Goal: Task Accomplishment & Management: Complete application form

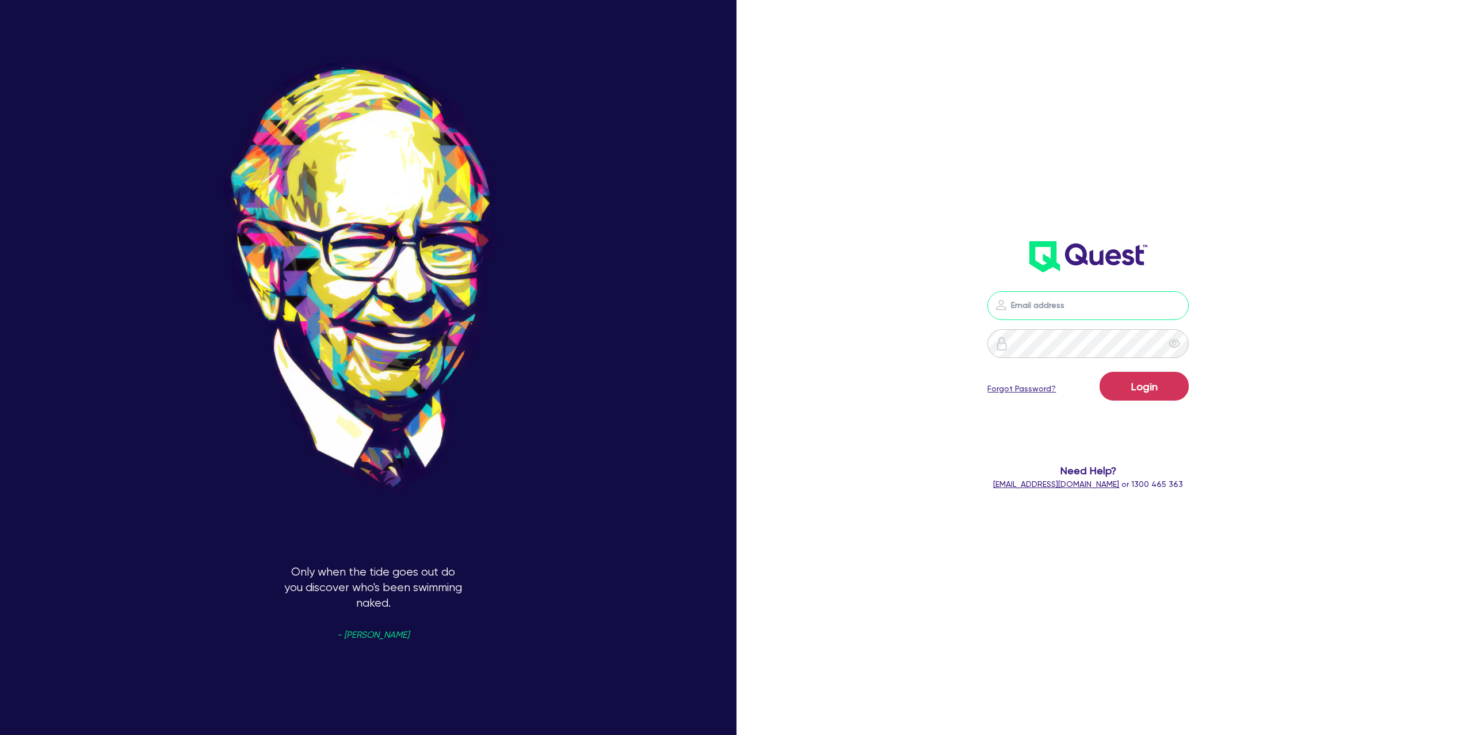
click at [1028, 302] on input "email" at bounding box center [1087, 305] width 201 height 29
type input "gabriel.vanjour@quest.finance"
click at [1144, 393] on button "Login" at bounding box center [1144, 386] width 89 height 29
click at [1147, 387] on button "Logging in..." at bounding box center [1144, 386] width 89 height 29
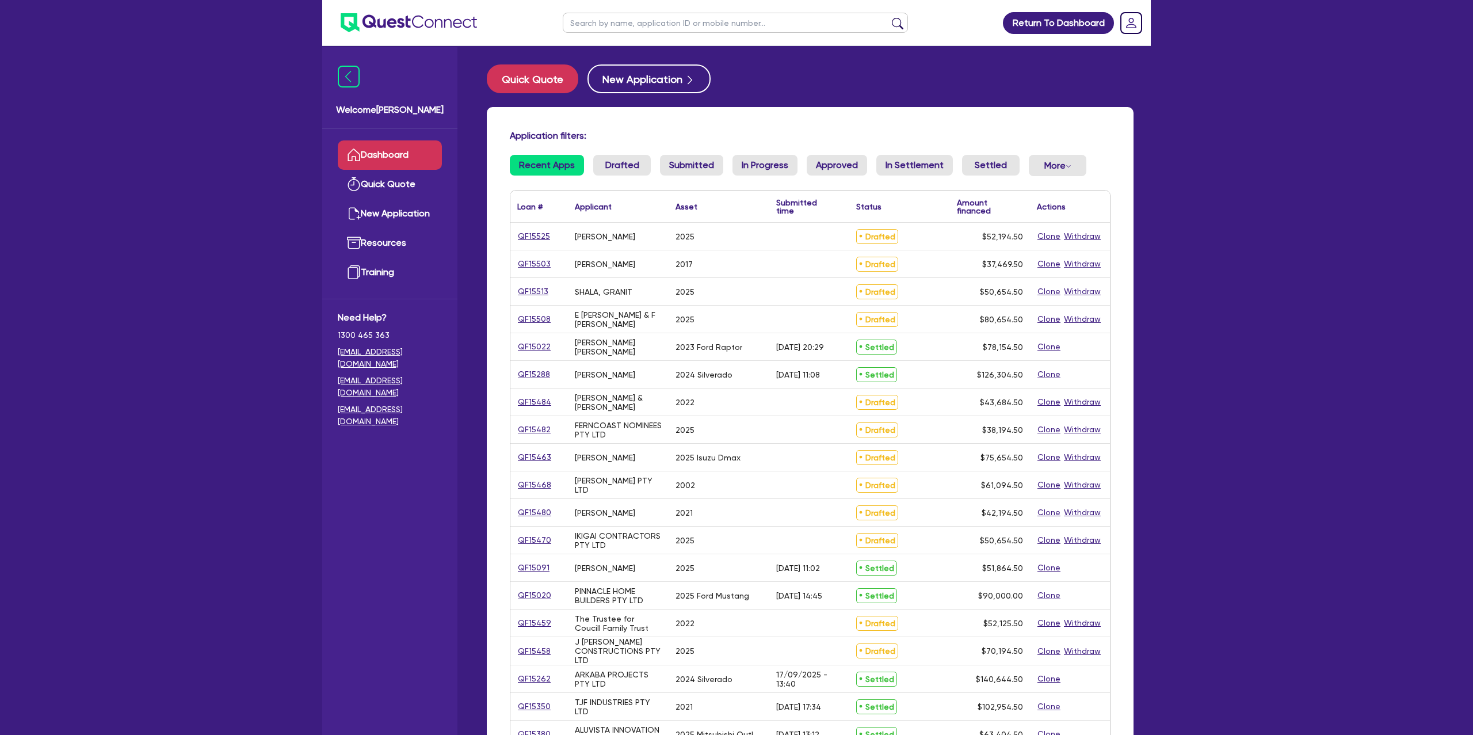
click at [672, 22] on input "text" at bounding box center [735, 23] width 345 height 20
type input "ALICIA"
click at [888, 17] on button "submit" at bounding box center [897, 25] width 18 height 16
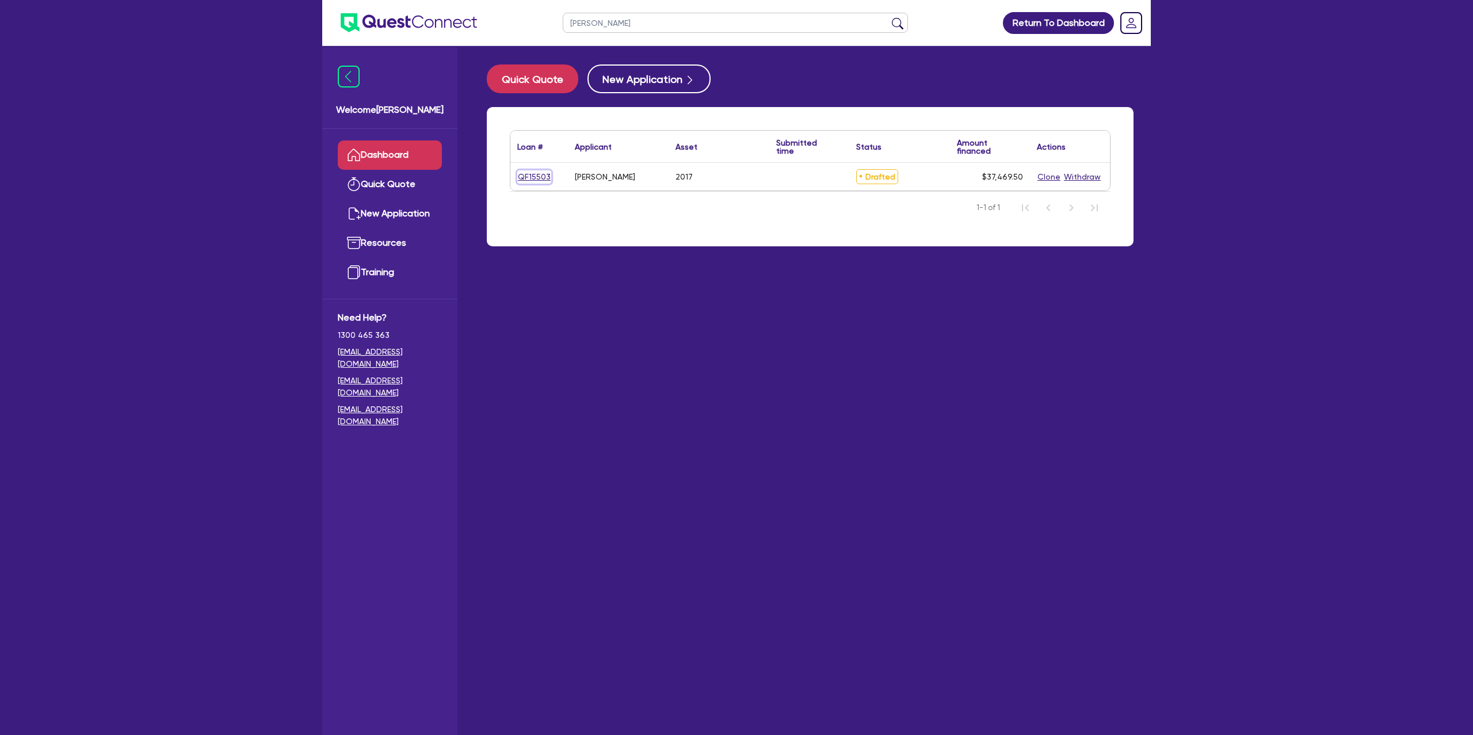
click at [536, 182] on link "QF15503" at bounding box center [534, 176] width 34 height 13
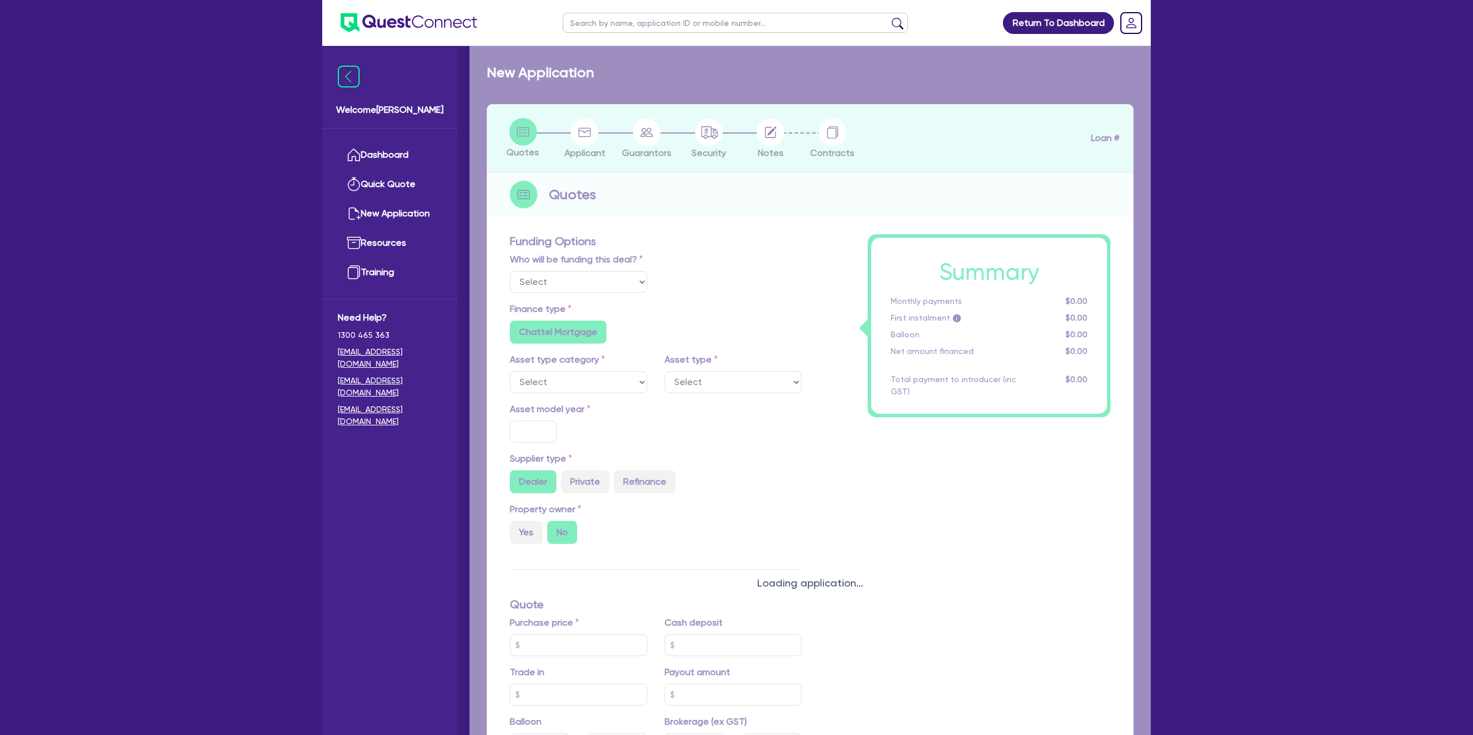
select select "Other"
select select "CARS_AND_LIGHT_TRUCKS"
type input "2017"
radio input "false"
radio input "true"
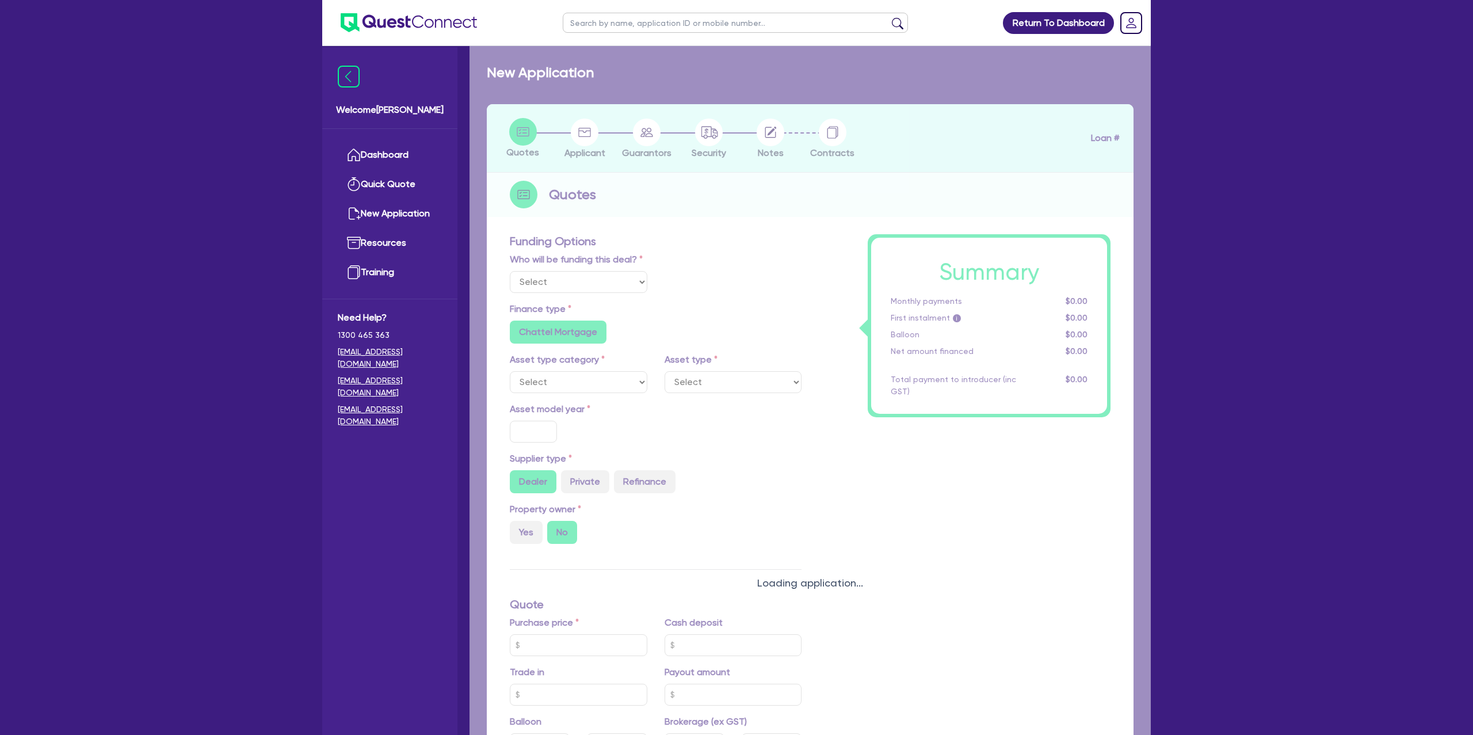
type input "35,000"
radio input "true"
radio input "false"
type input "13.99"
radio input "false"
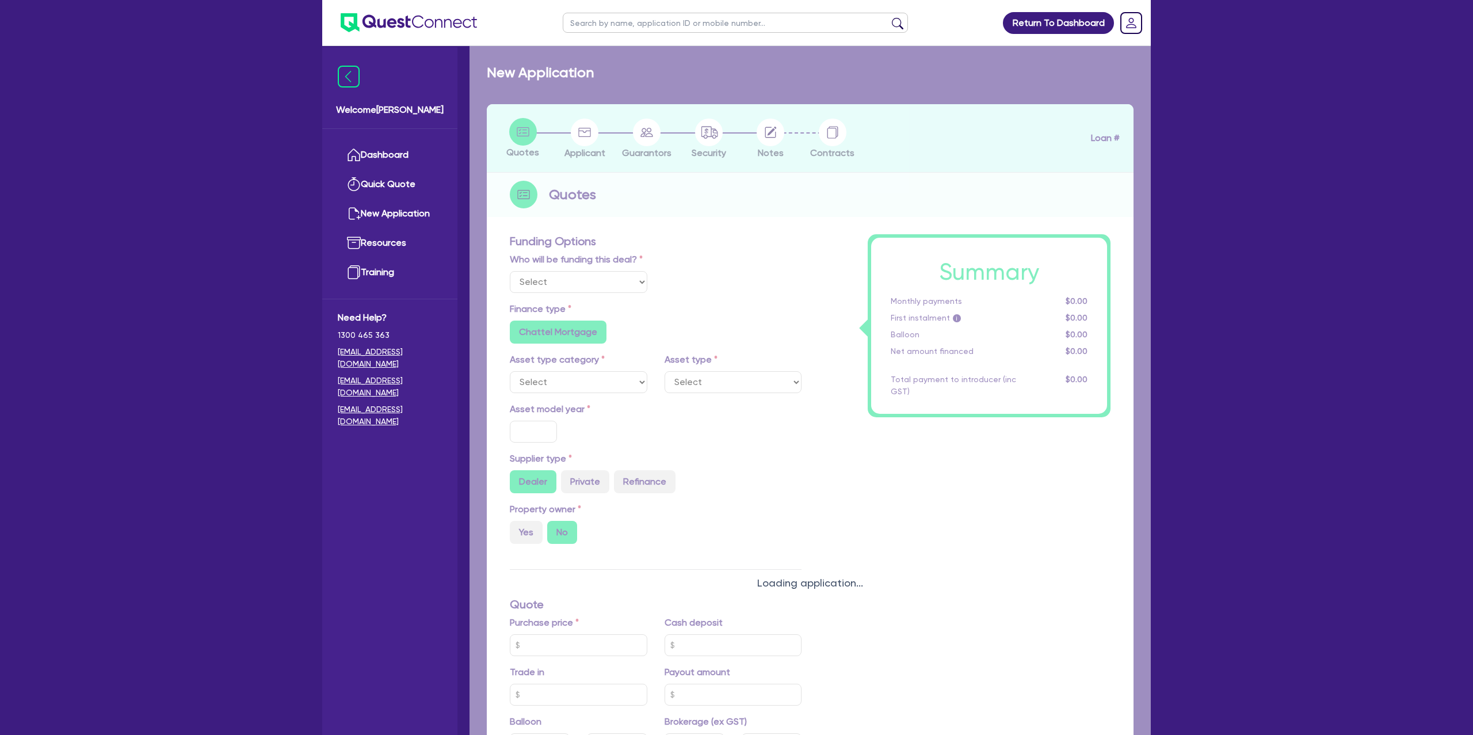
type input "1,650"
radio input "true"
select select "PASSENGER_VEHICLES"
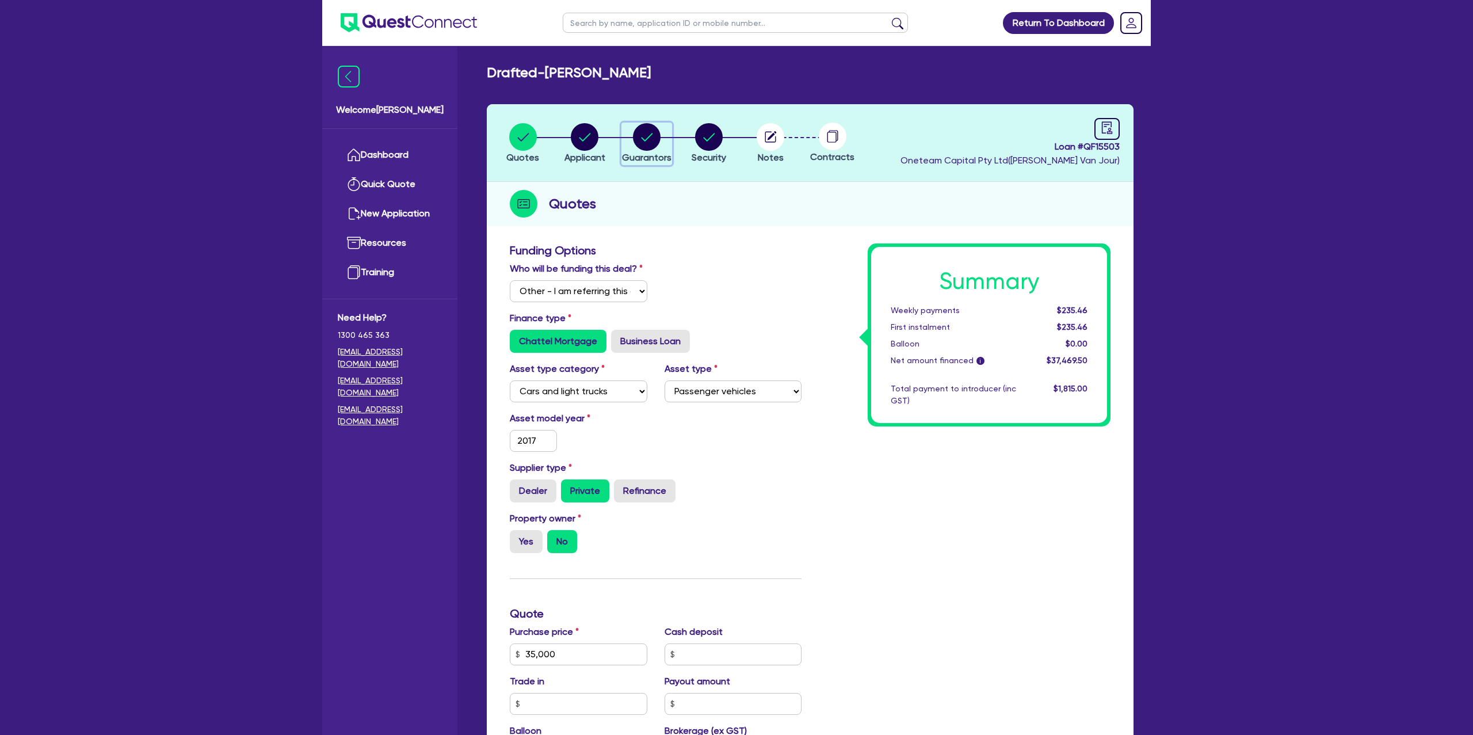
drag, startPoint x: 663, startPoint y: 140, endPoint x: 657, endPoint y: 140, distance: 6.9
click at [663, 140] on div "button" at bounding box center [646, 137] width 49 height 28
select select "MRS"
select select "QLD"
select select "MARRIED"
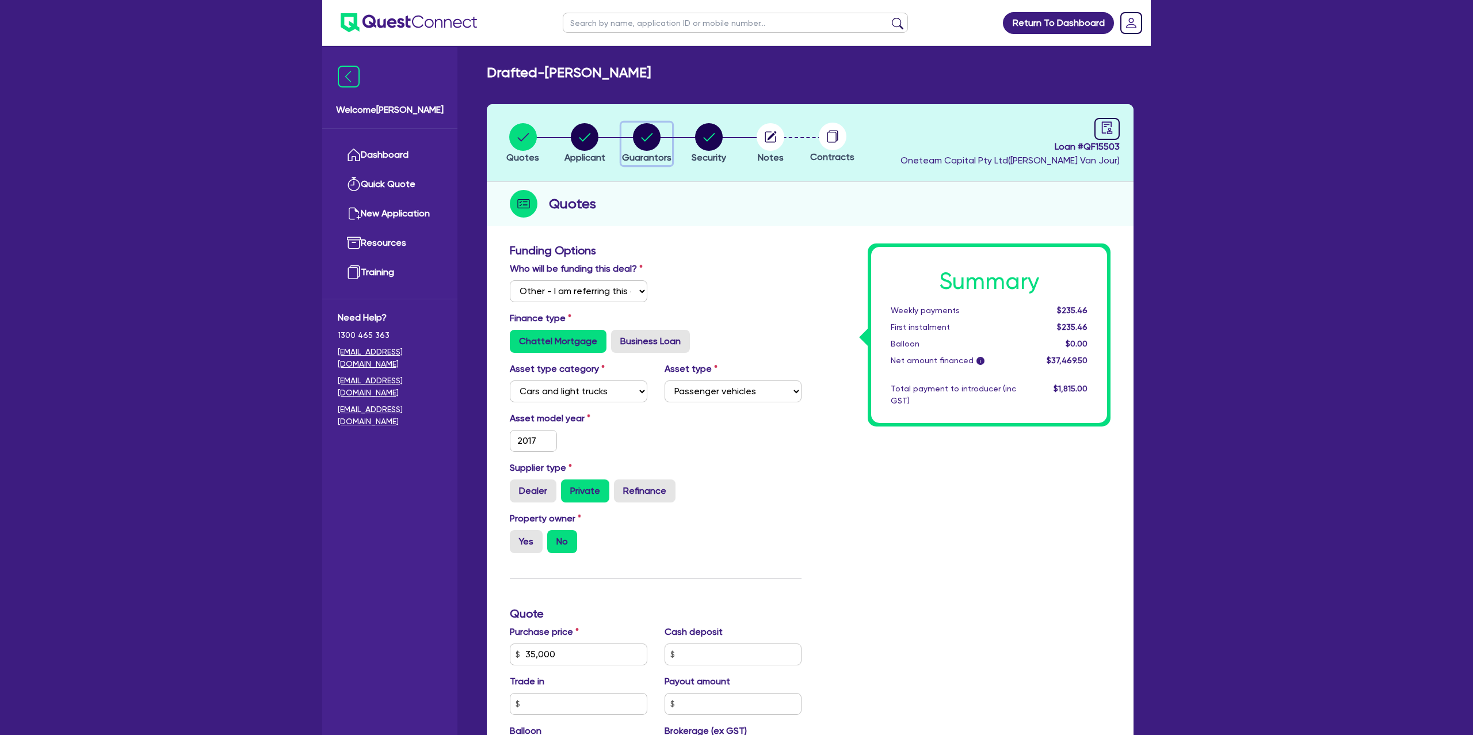
select select "CASH"
select select "VEHICLE"
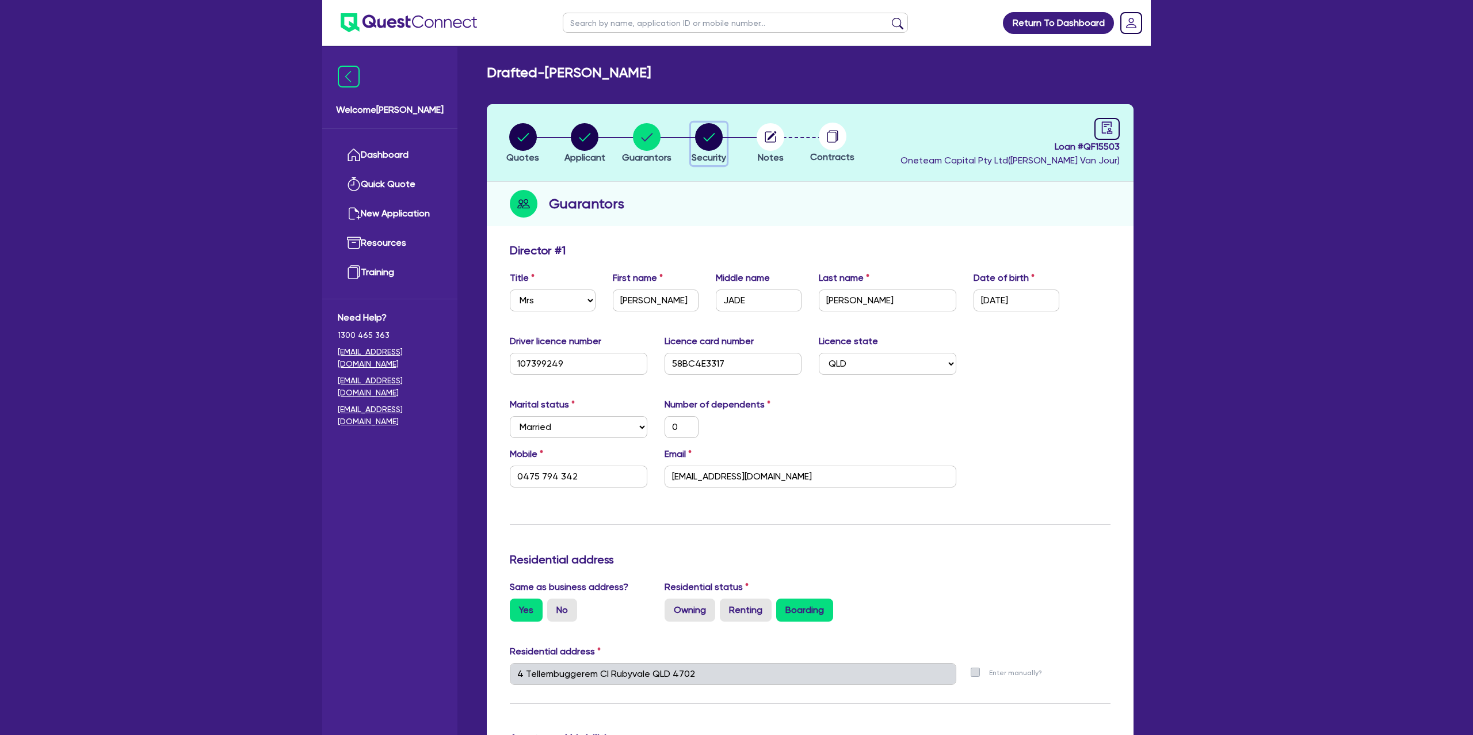
click at [701, 136] on circle "button" at bounding box center [709, 137] width 28 height 28
select select "CARS_AND_LIGHT_TRUCKS"
select select "PASSENGER_VEHICLES"
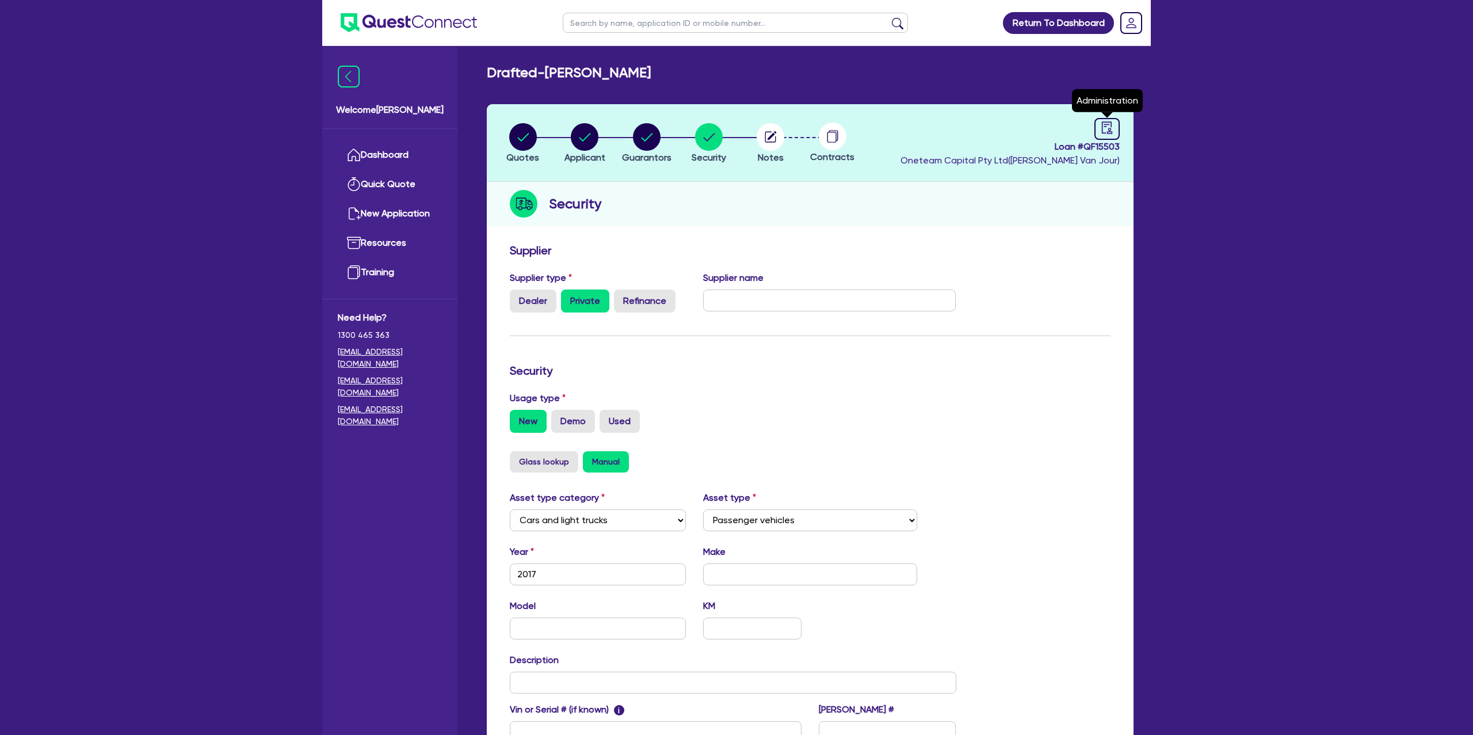
drag, startPoint x: 1097, startPoint y: 125, endPoint x: 954, endPoint y: 235, distance: 180.1
click at [1097, 125] on div at bounding box center [1106, 129] width 25 height 22
select select "DRAFTED_NEW"
select select "Branded Financial Services"
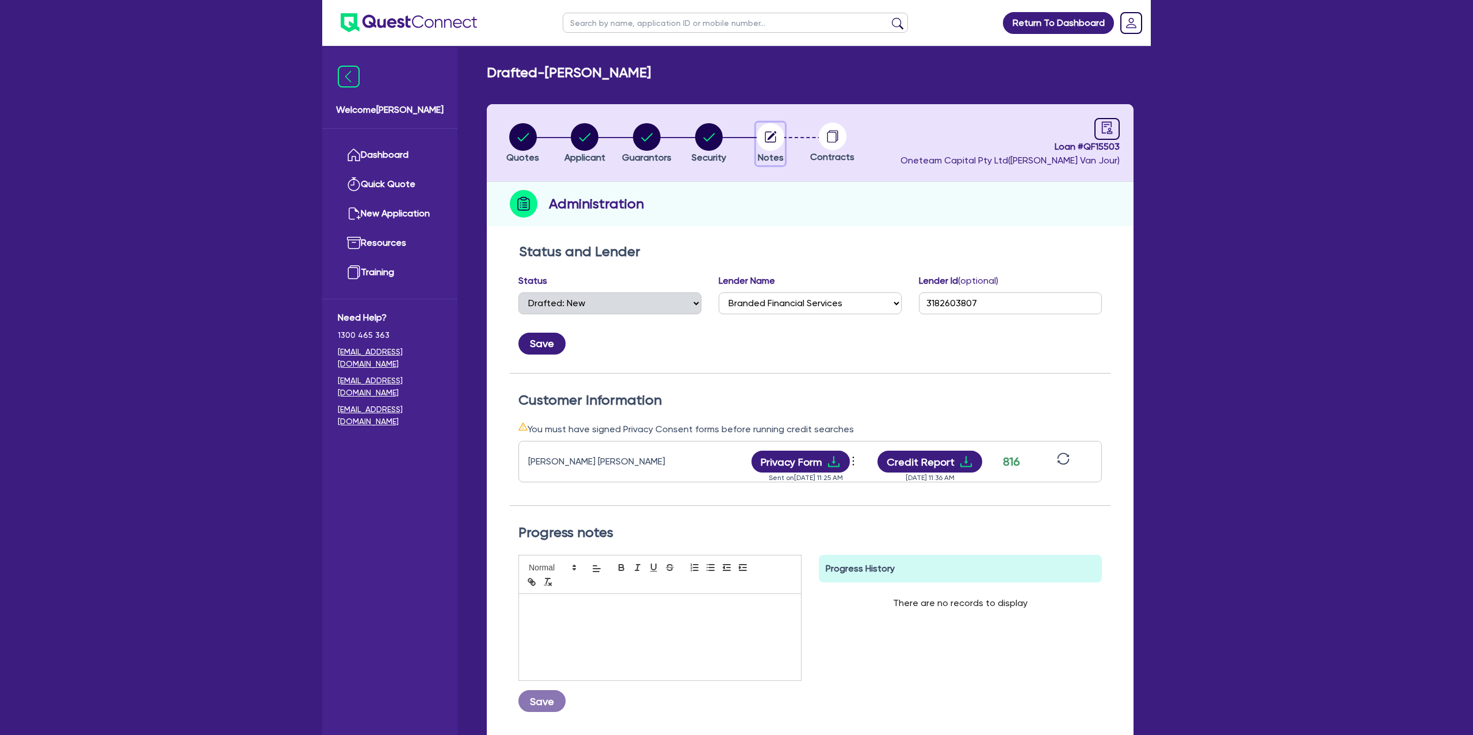
click at [766, 140] on circle "button" at bounding box center [771, 137] width 28 height 28
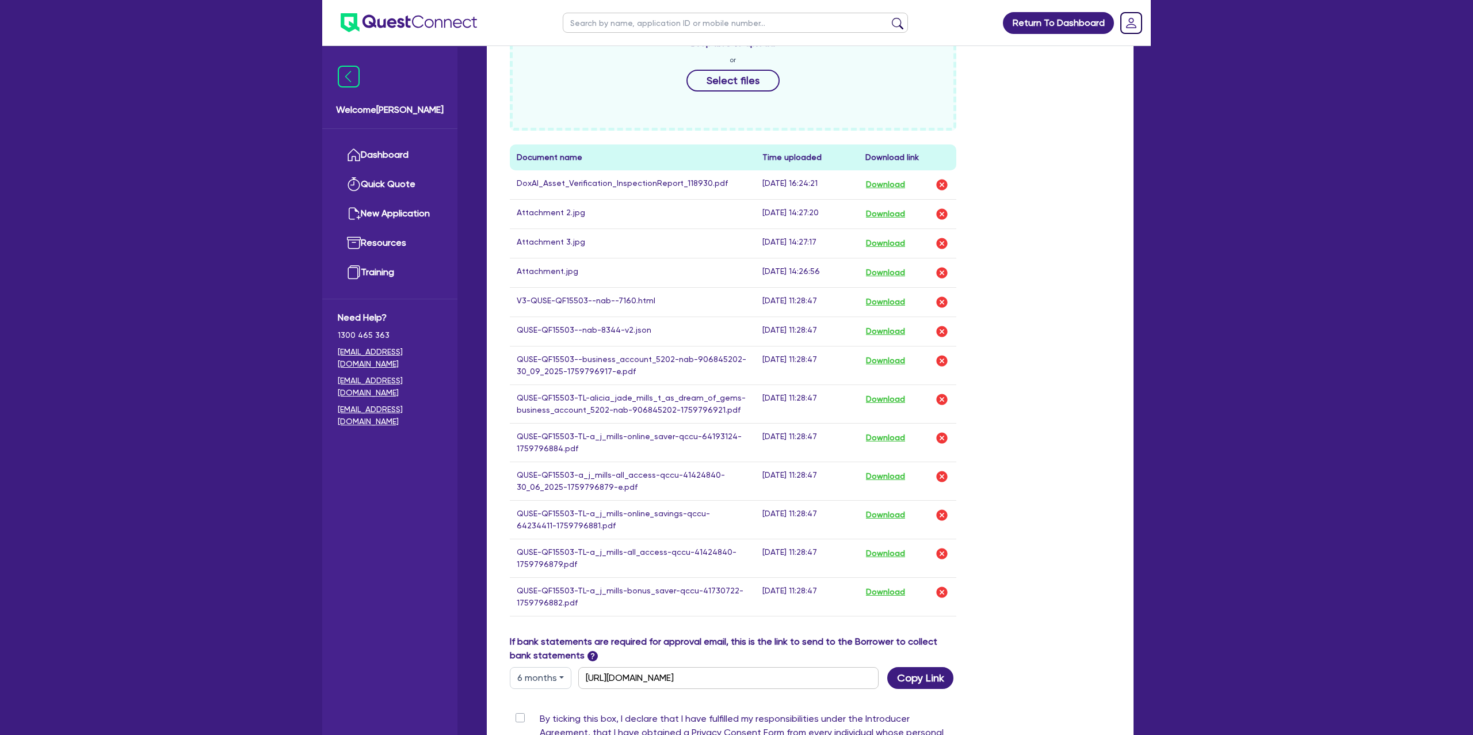
scroll to position [465, 0]
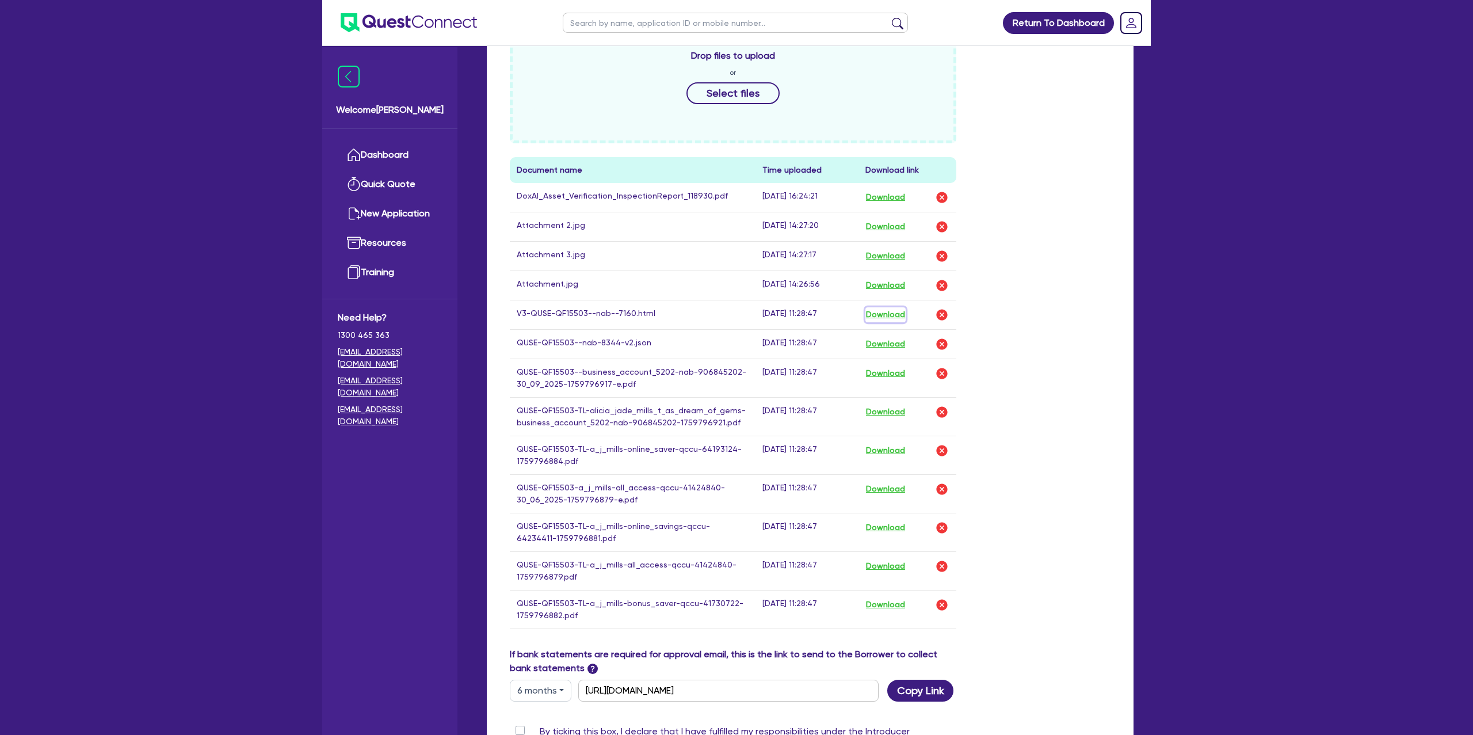
click at [886, 319] on button "Download" at bounding box center [885, 314] width 40 height 15
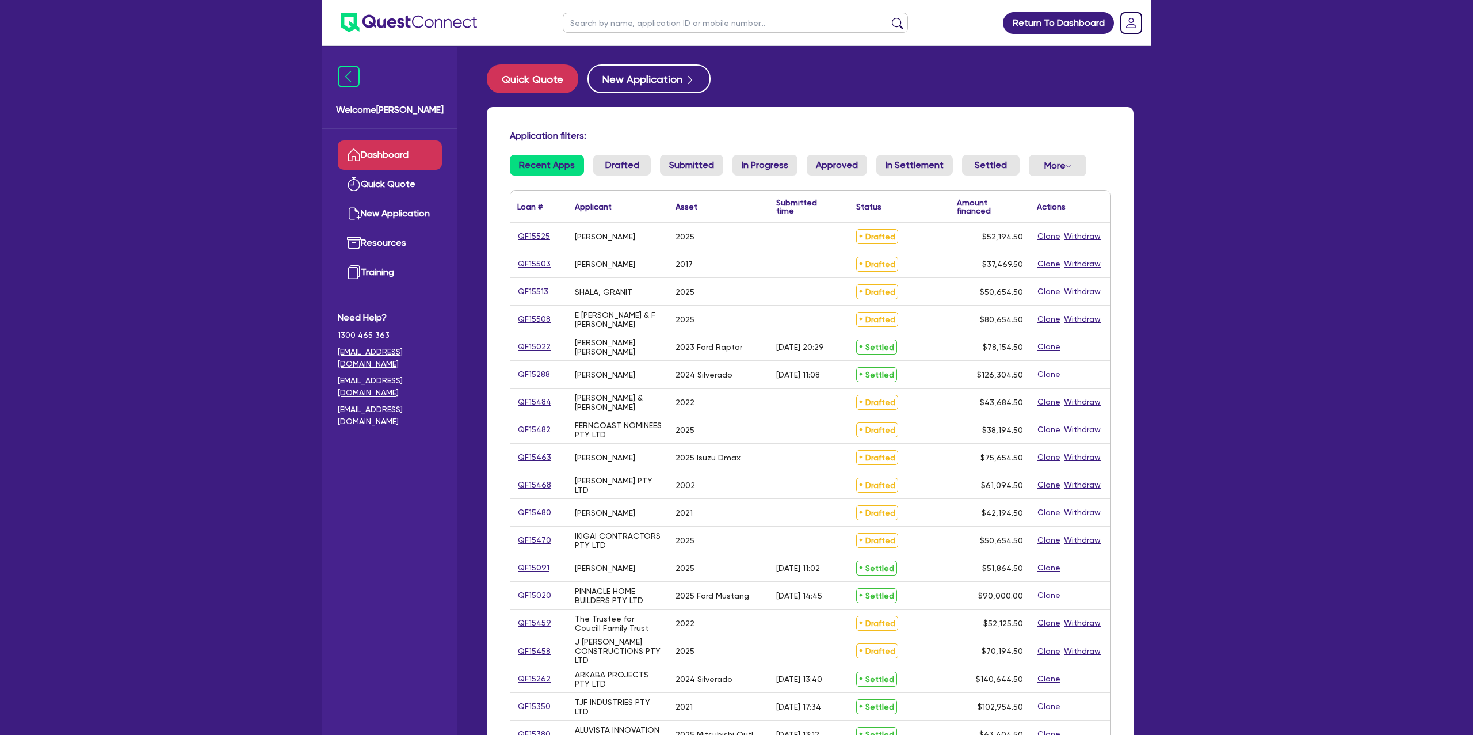
click at [658, 22] on input "text" at bounding box center [735, 23] width 345 height 20
type input "TRUDY"
click at [888, 17] on button "submit" at bounding box center [897, 25] width 18 height 16
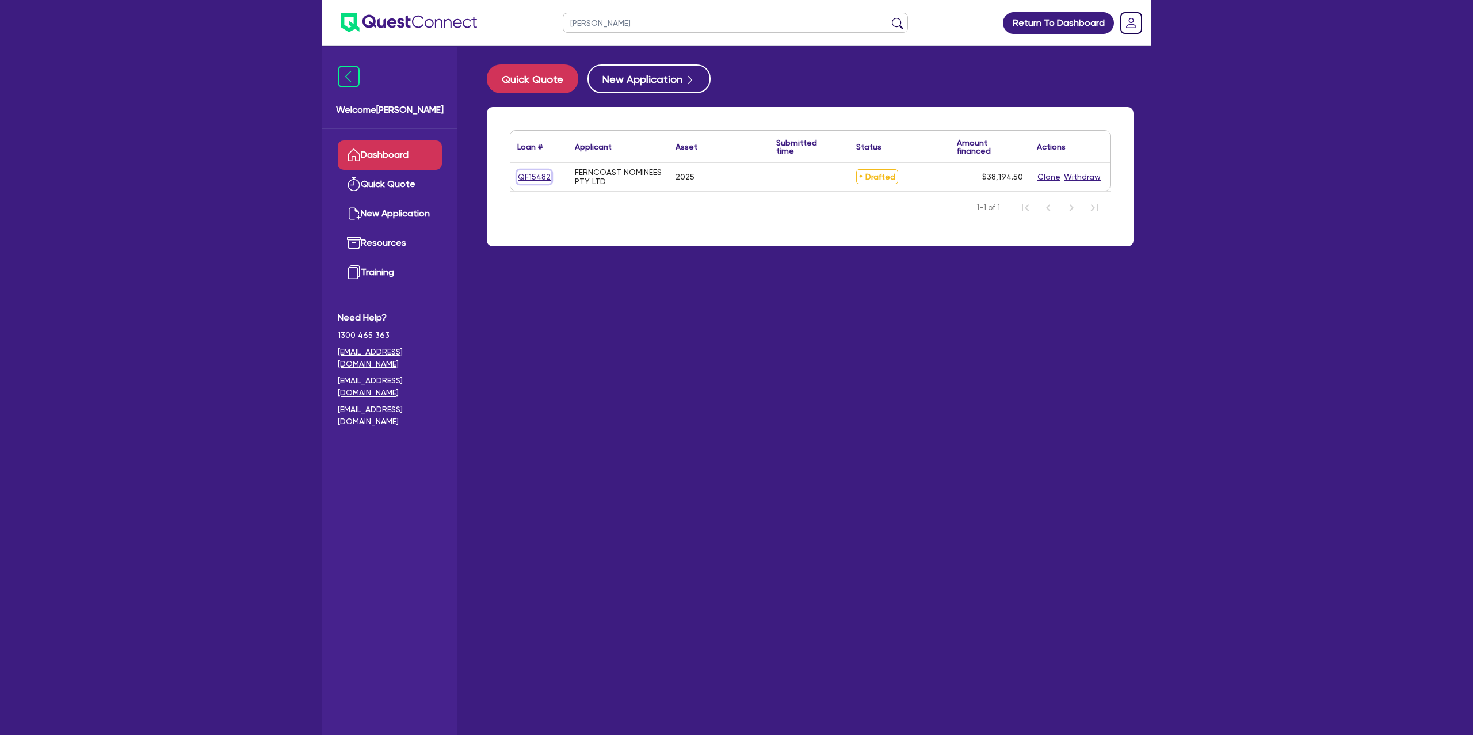
click at [537, 182] on link "QF15482" at bounding box center [534, 176] width 34 height 13
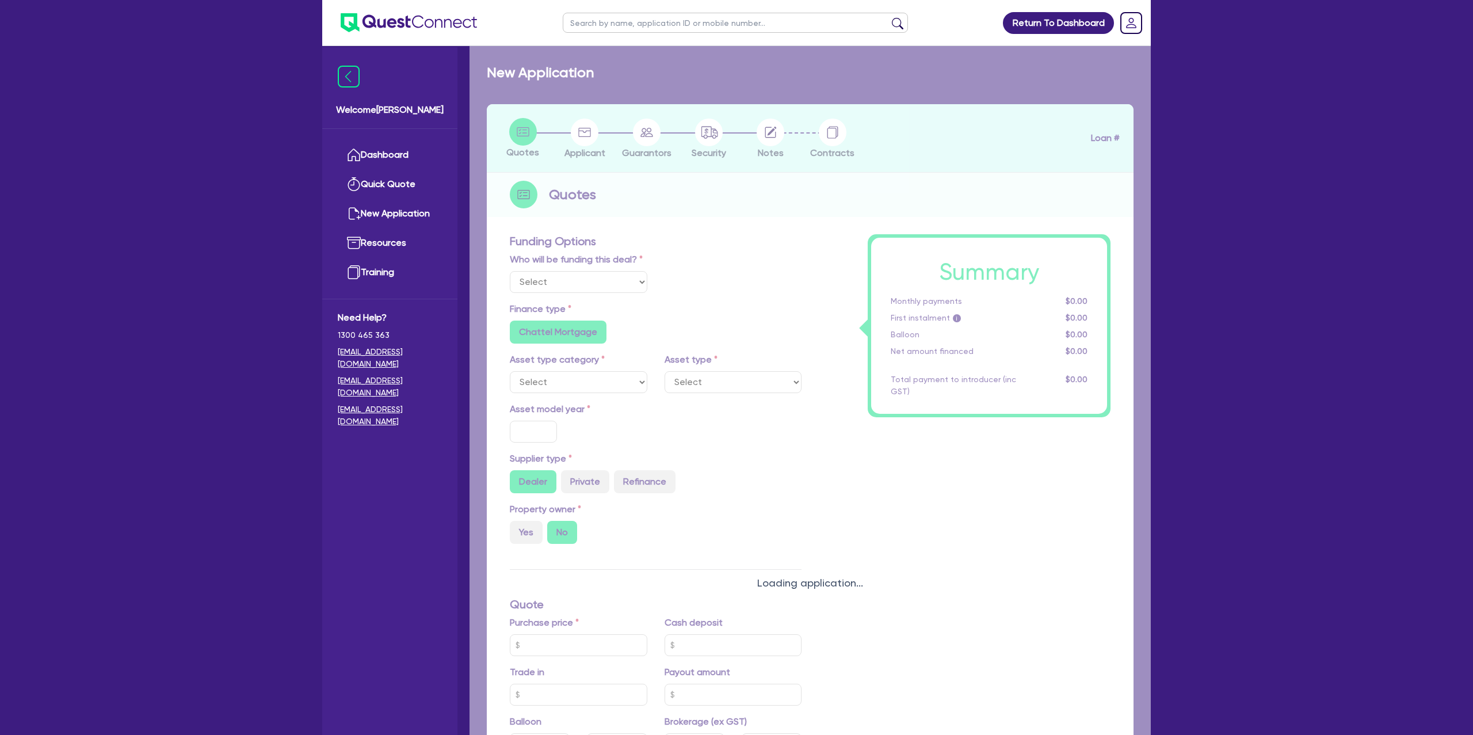
select select "Other"
select select "CARS_AND_LIGHT_TRUCKS"
type input "2025"
radio input "true"
type input "39,000"
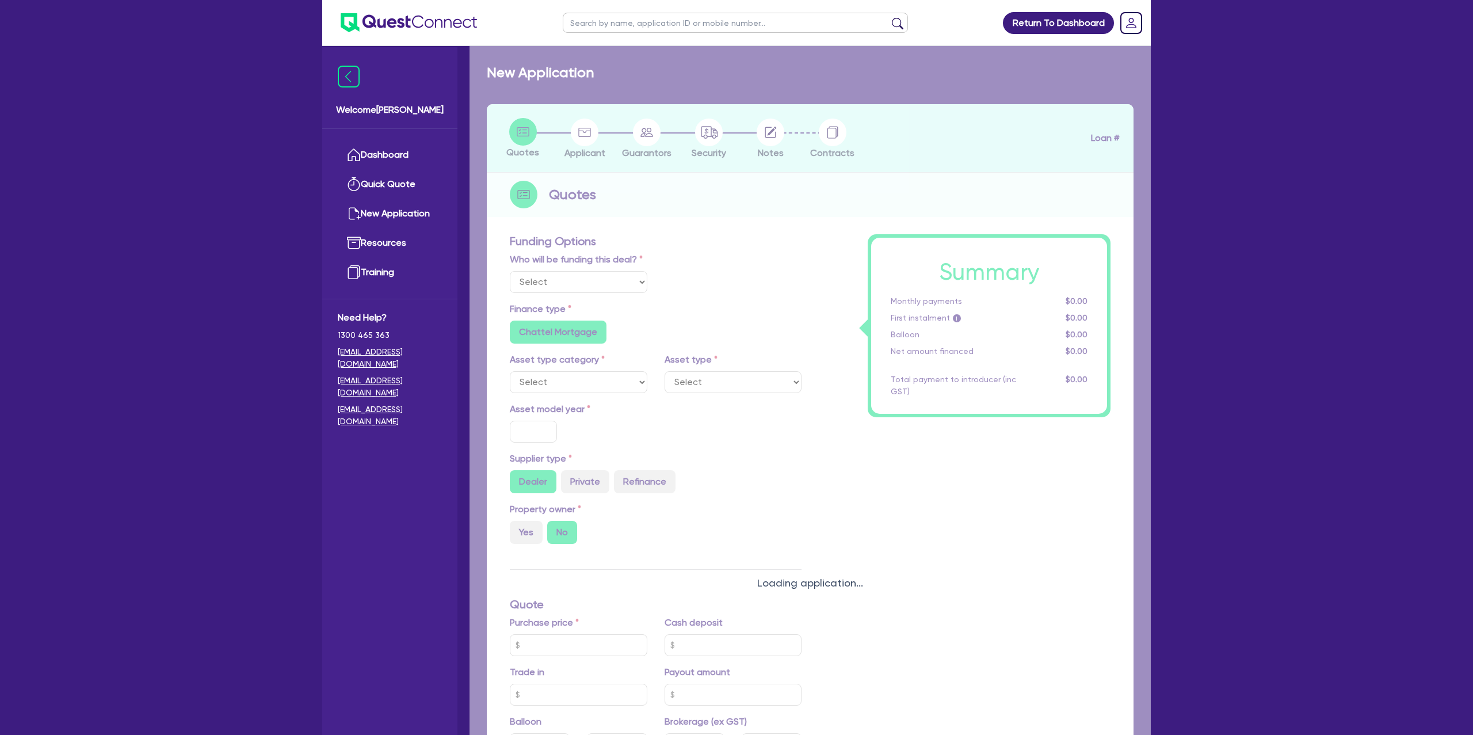
type input "3,000"
type input "6.99"
type input "1,400"
radio input "true"
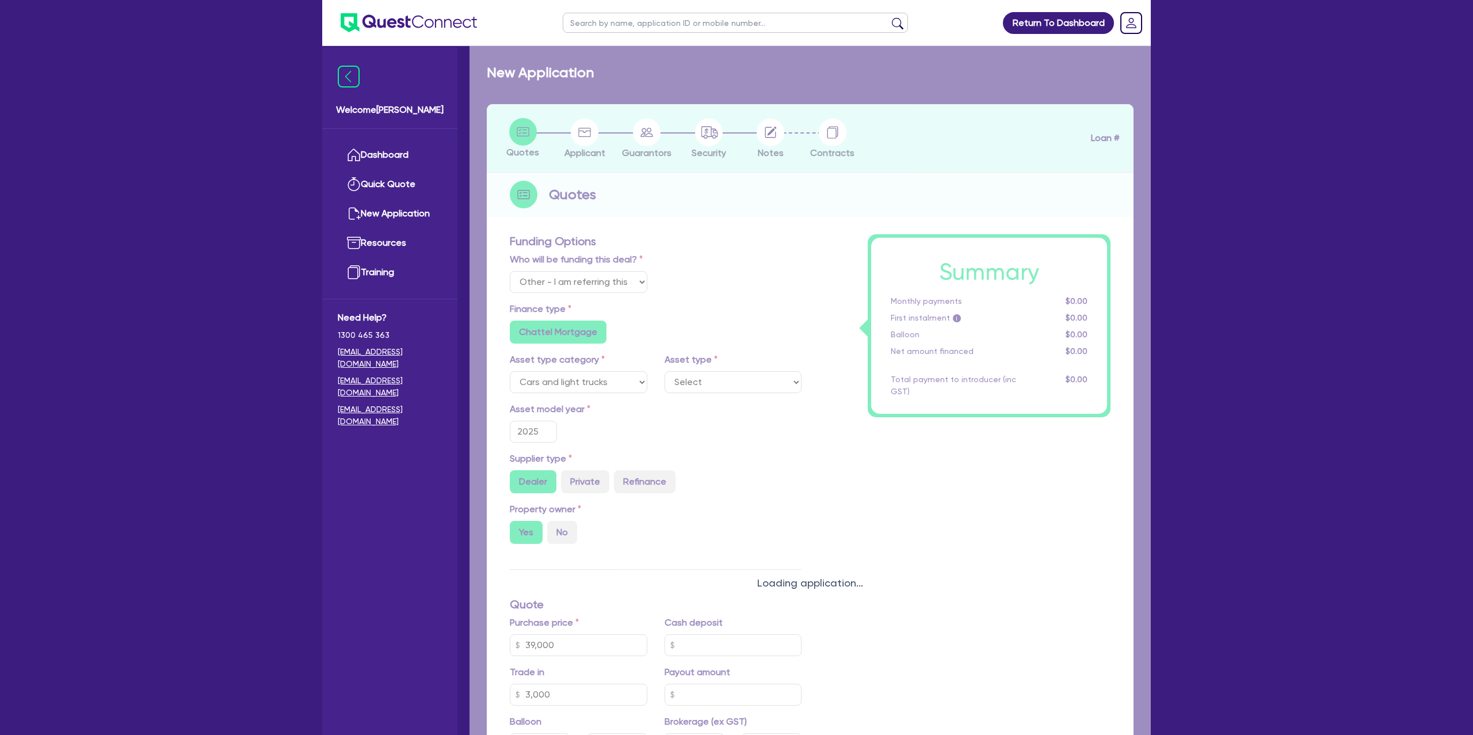
select select "PASSENGER_VEHICLES"
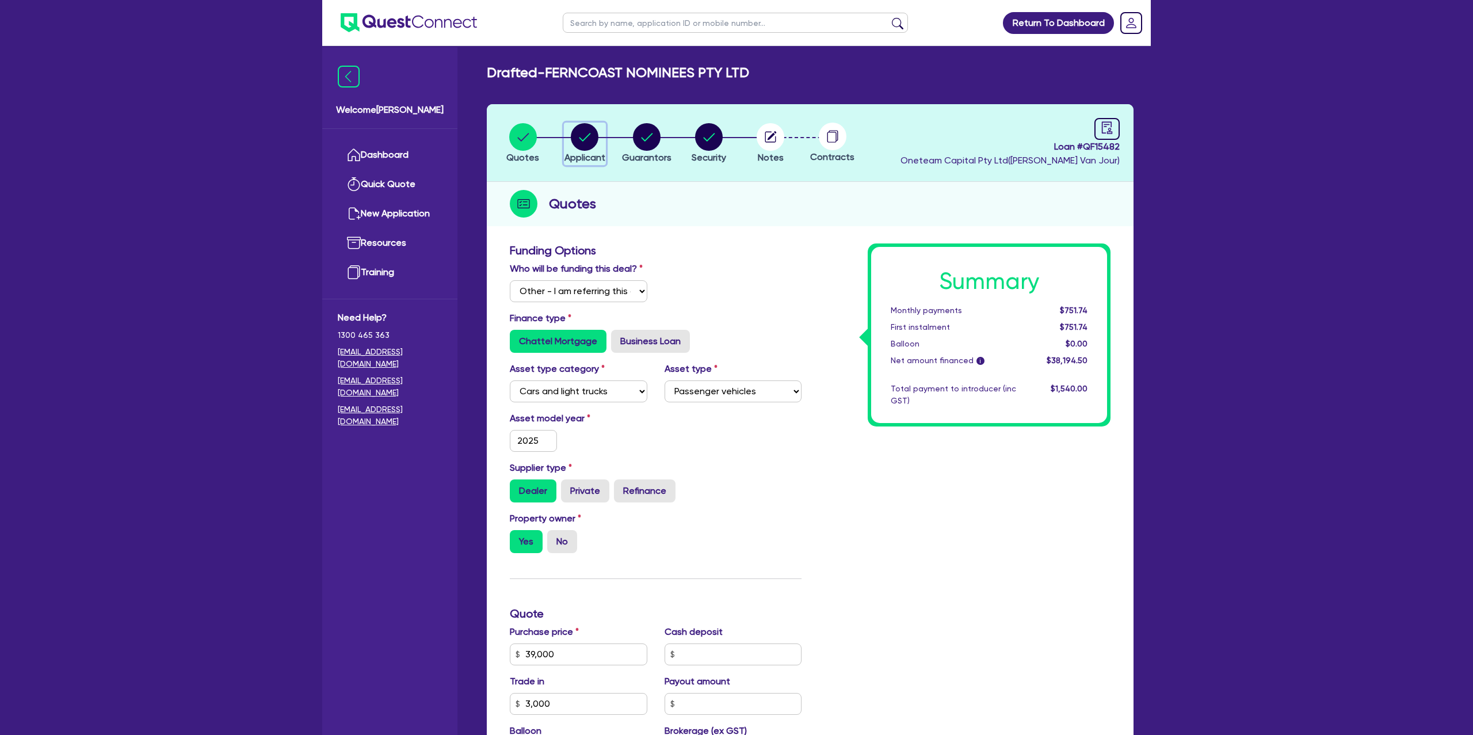
click at [568, 128] on div "button" at bounding box center [584, 137] width 41 height 28
select select "COMPANY"
select select "BUILDING_CONSTRUCTION"
select select "TRADES_SERVICES_CONSUMERS"
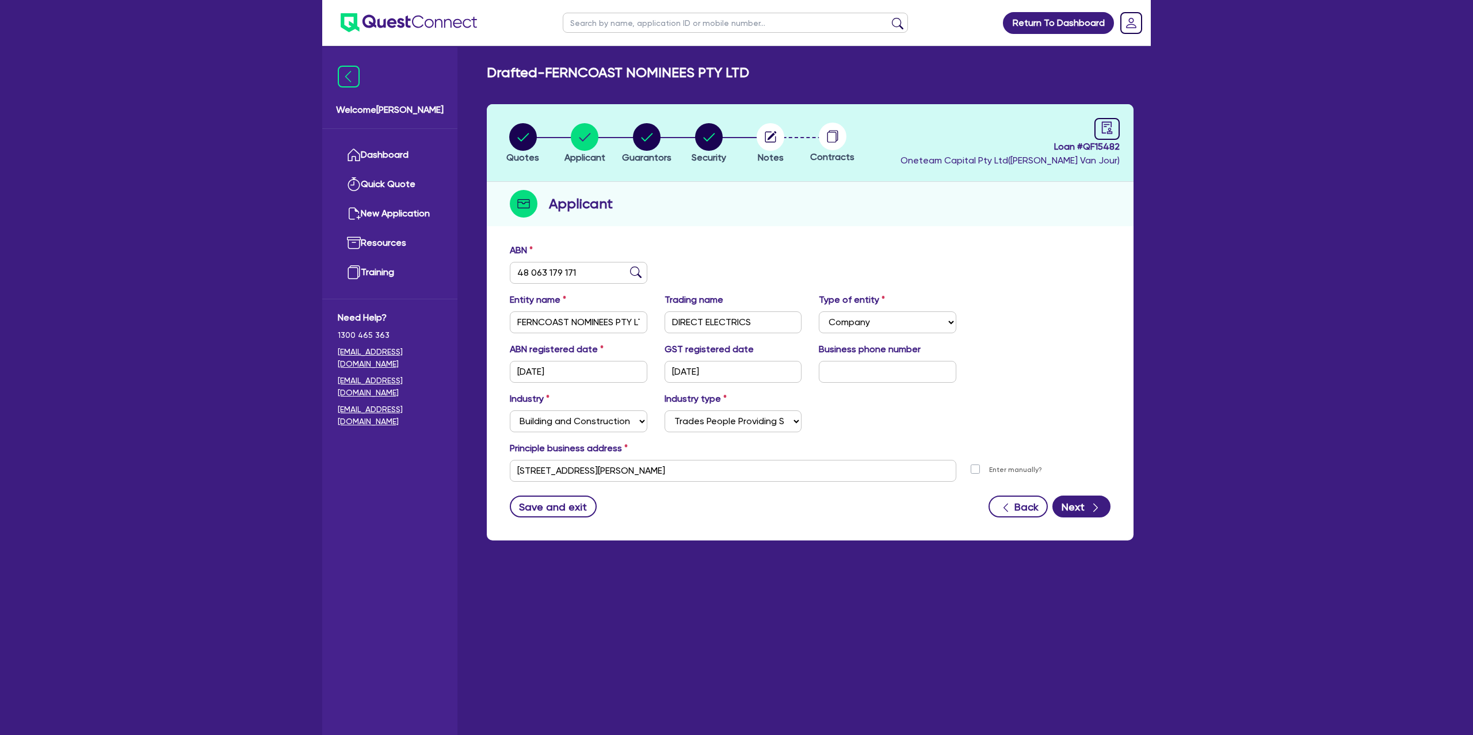
click at [665, 18] on input "text" at bounding box center [735, 23] width 345 height 20
type input "JANSEN"
click button "submit" at bounding box center [897, 25] width 18 height 16
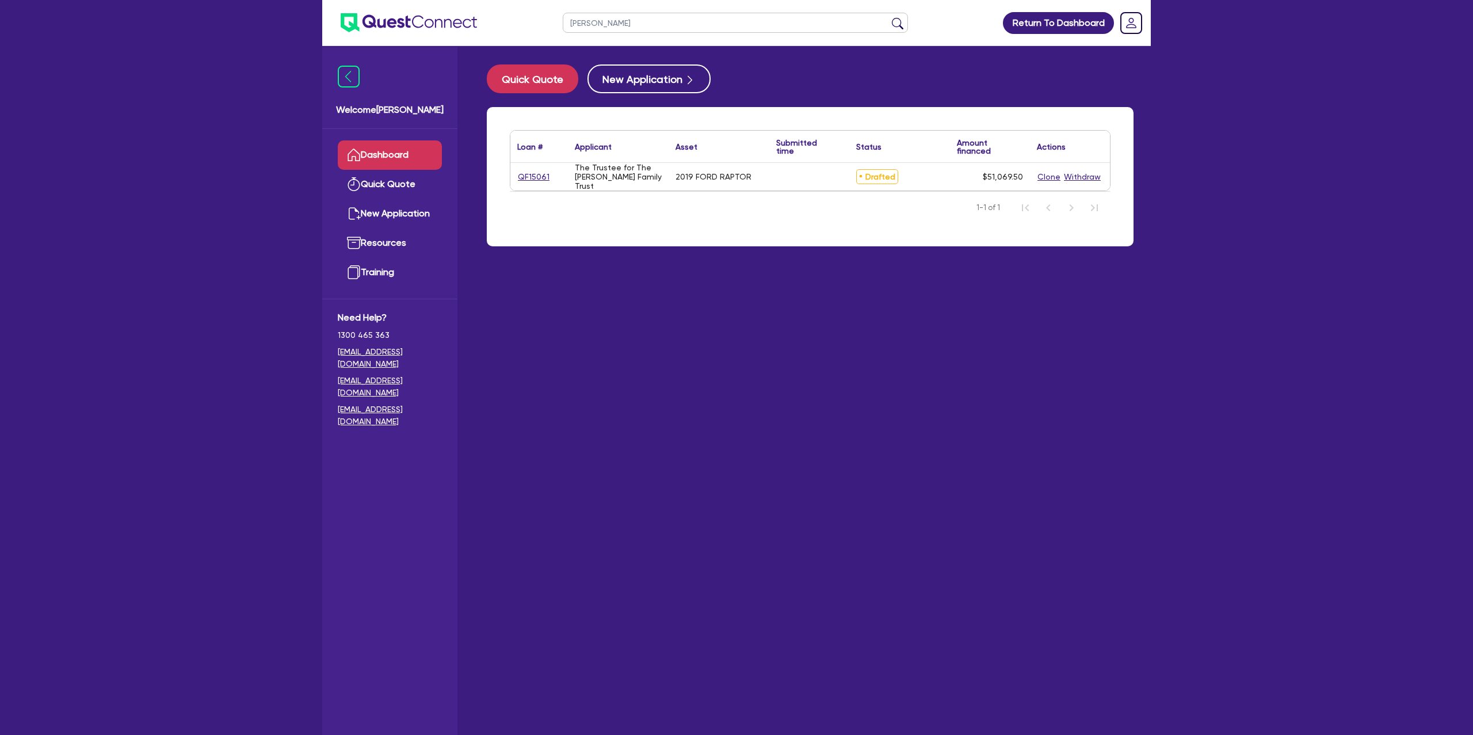
drag, startPoint x: 490, startPoint y: 176, endPoint x: 497, endPoint y: 175, distance: 6.4
click at [490, 176] on div "Loan # ▲ Applicant ▲ Asset Submitted time ▲ Status ▲ Amount financed Actions QF…" at bounding box center [810, 176] width 647 height 139
click at [513, 175] on div "QF15061" at bounding box center [539, 177] width 58 height 28
click at [522, 176] on link "QF15061" at bounding box center [533, 176] width 33 height 13
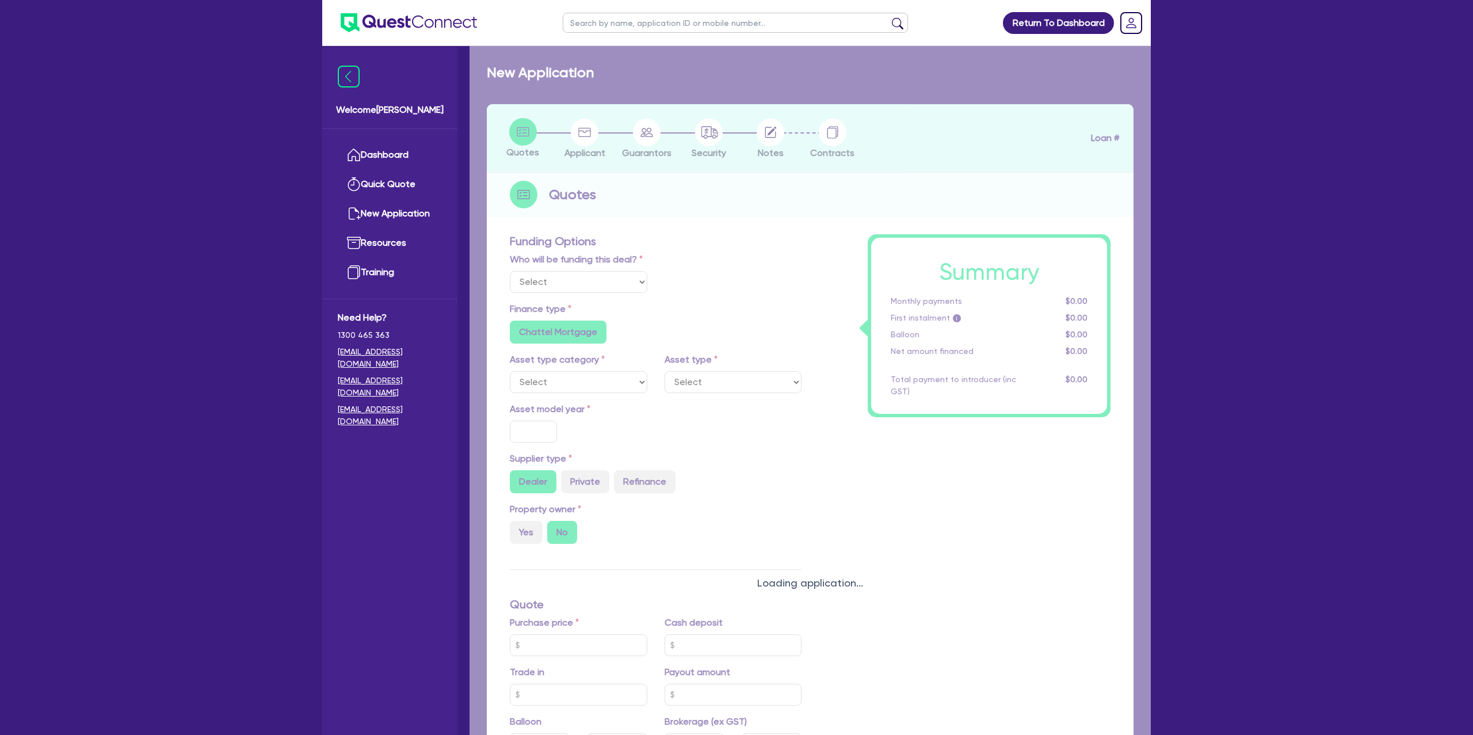
select select "CARS_AND_LIGHT_TRUCKS"
type input "2019"
radio input "true"
type input "49,875"
type input "1,000"
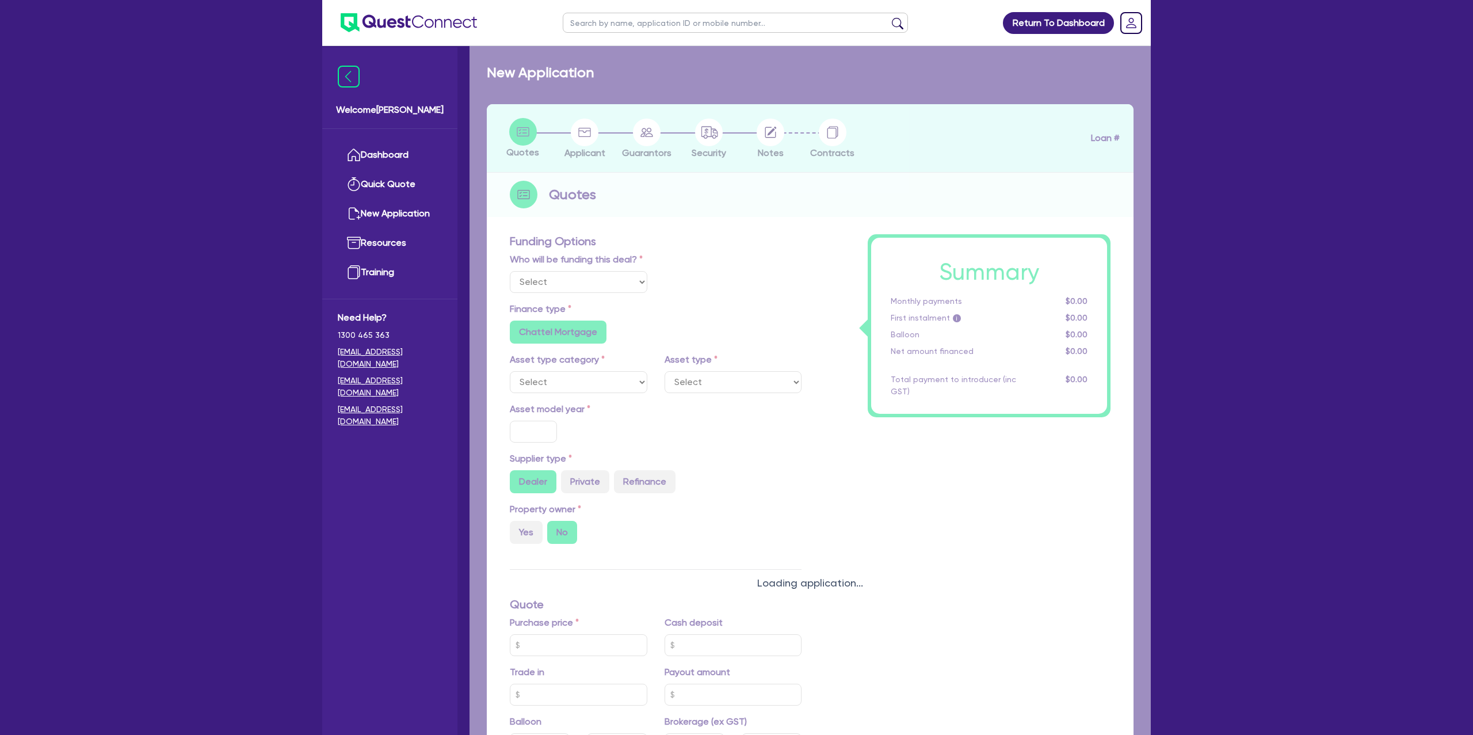
type input "35"
type input "17,456.25"
type input "3"
type input "1,532.09"
radio input "false"
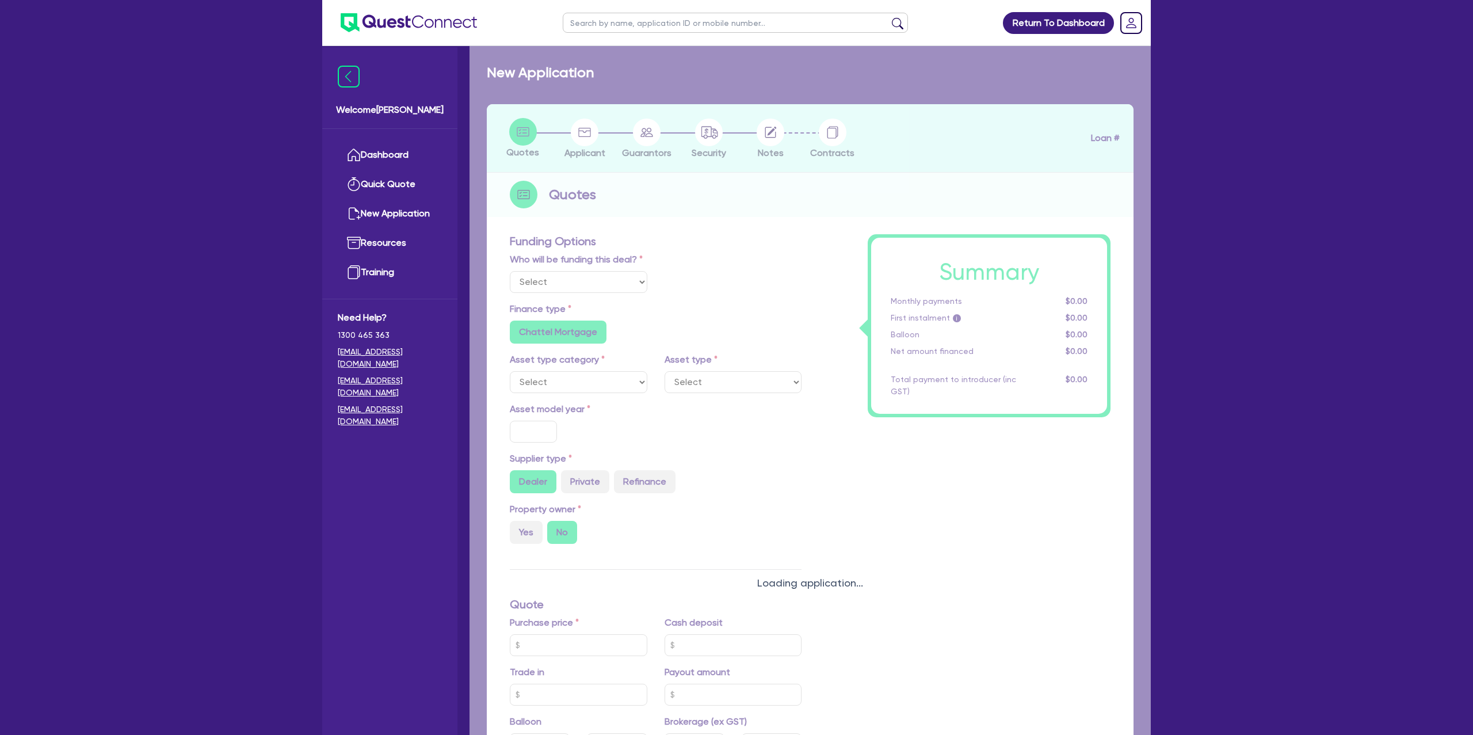
type input "7.49"
radio input "false"
type input "1,400"
radio input "true"
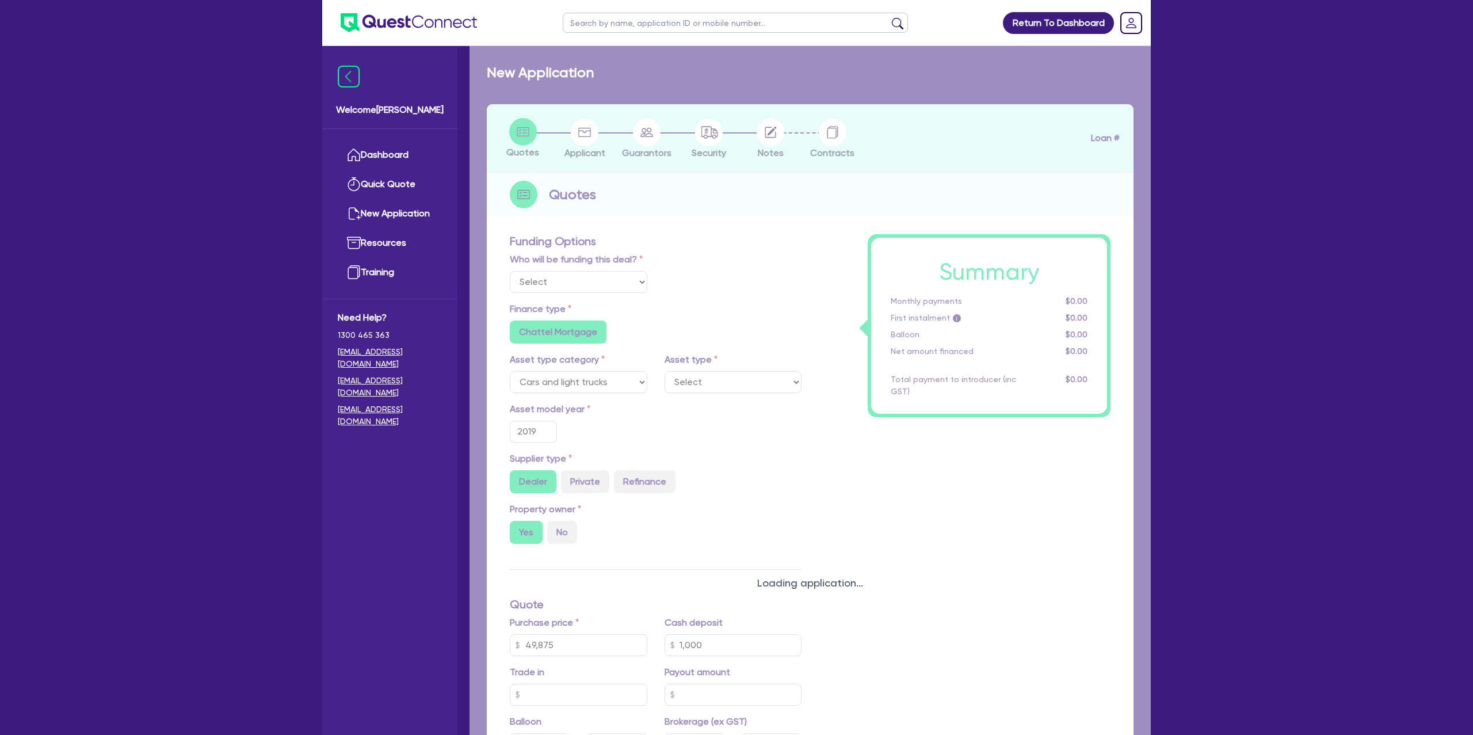
select select "PASSENGER_VEHICLES"
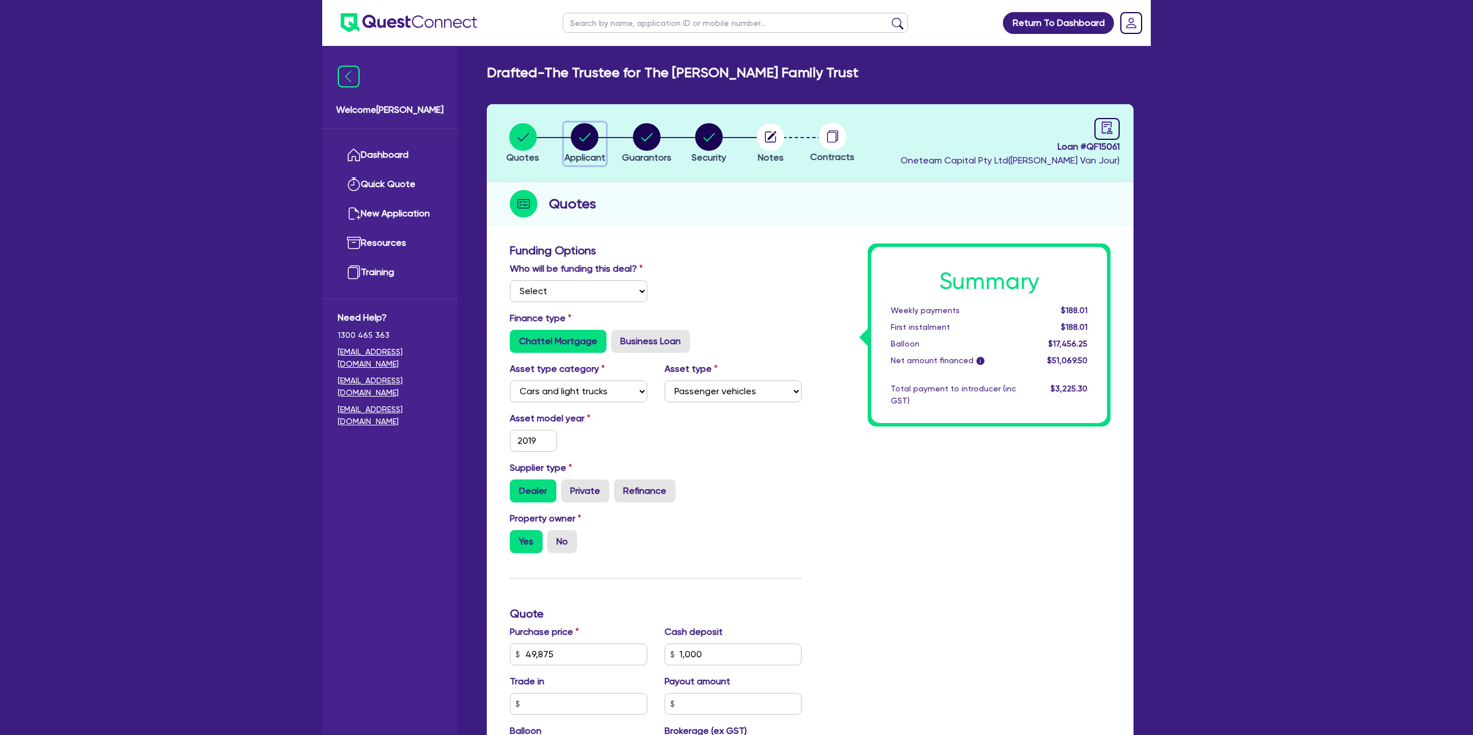
click at [585, 137] on circle "button" at bounding box center [585, 137] width 28 height 28
select select "TRUST"
select select "COMPANY"
select select "BUILDING_CONSTRUCTION"
select select "BUSINESSES_CONSTRUCTION_SERVICES"
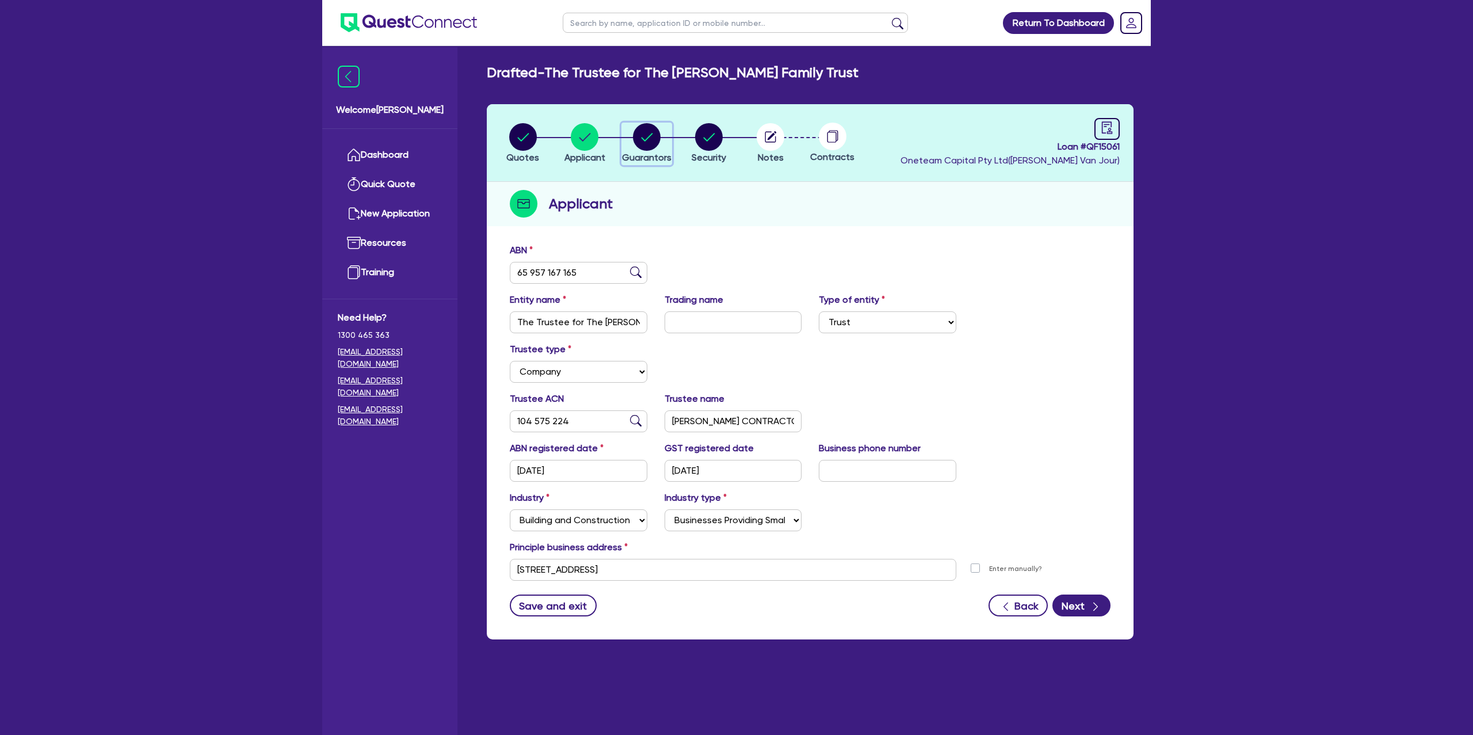
click at [645, 136] on circle "button" at bounding box center [647, 137] width 28 height 28
select select "MR"
select select "VIC"
select select "MARRIED"
select select "PROPERTY"
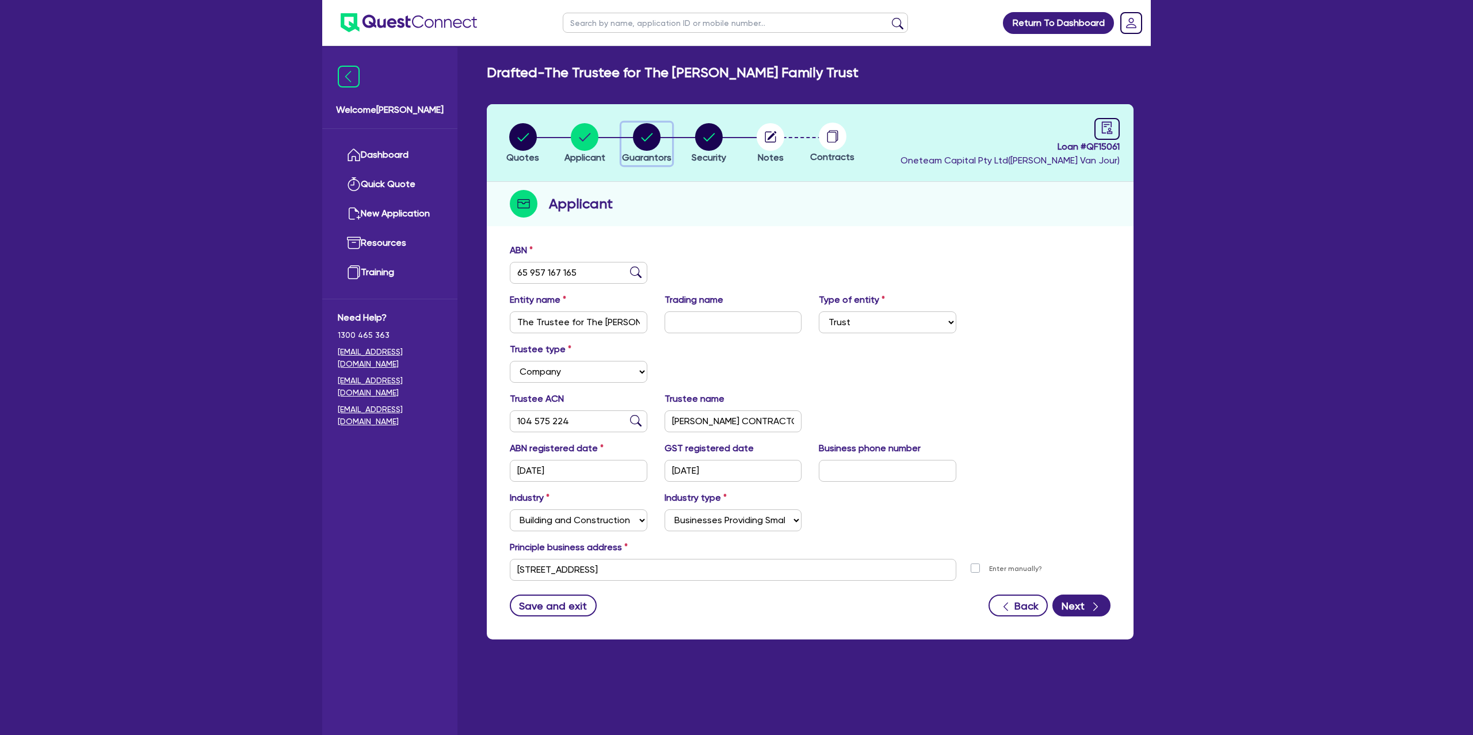
select select "OTHER"
select select "VEHICLE"
select select "MORTGAGE"
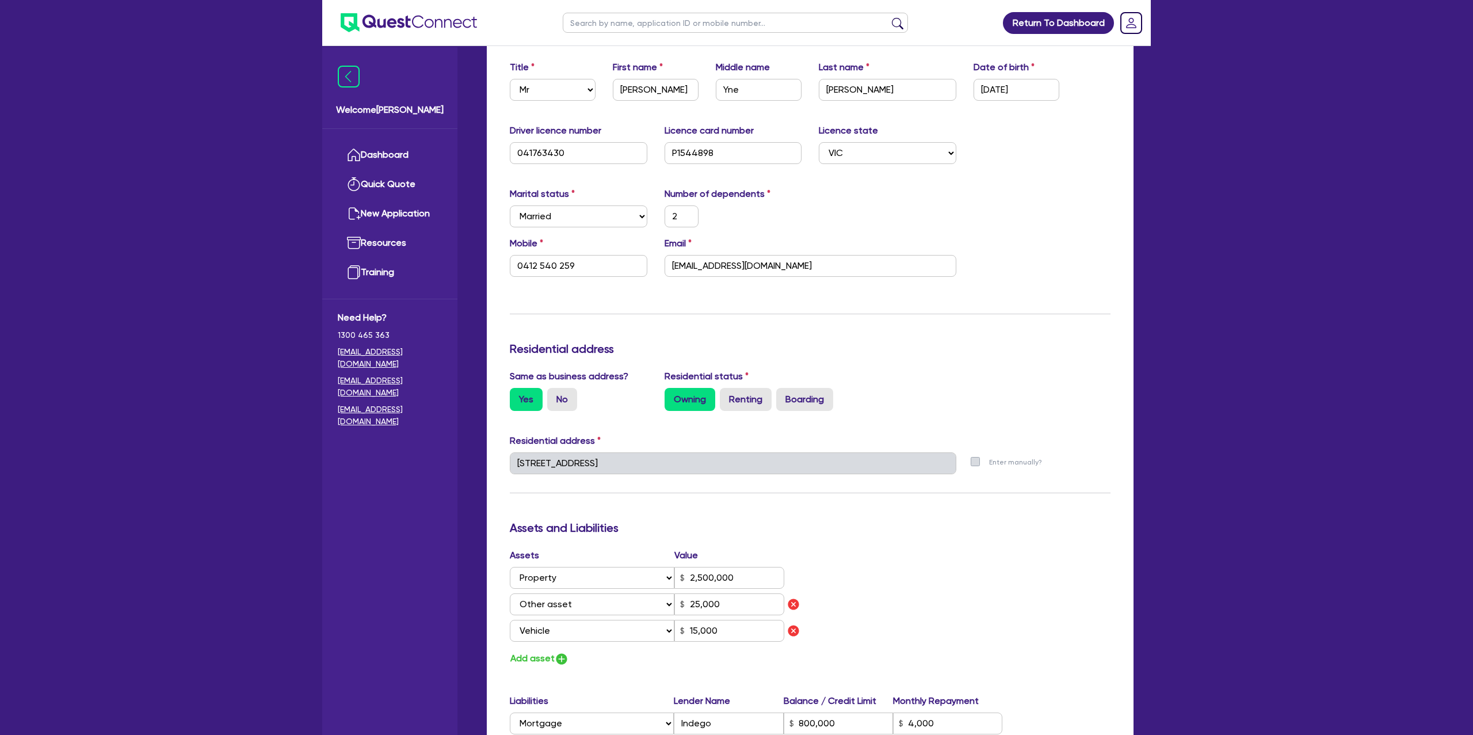
scroll to position [209, 0]
click at [1036, 220] on div "Marital status Select Single Married De Facto / Partner Number of dependents 2" at bounding box center [810, 212] width 618 height 49
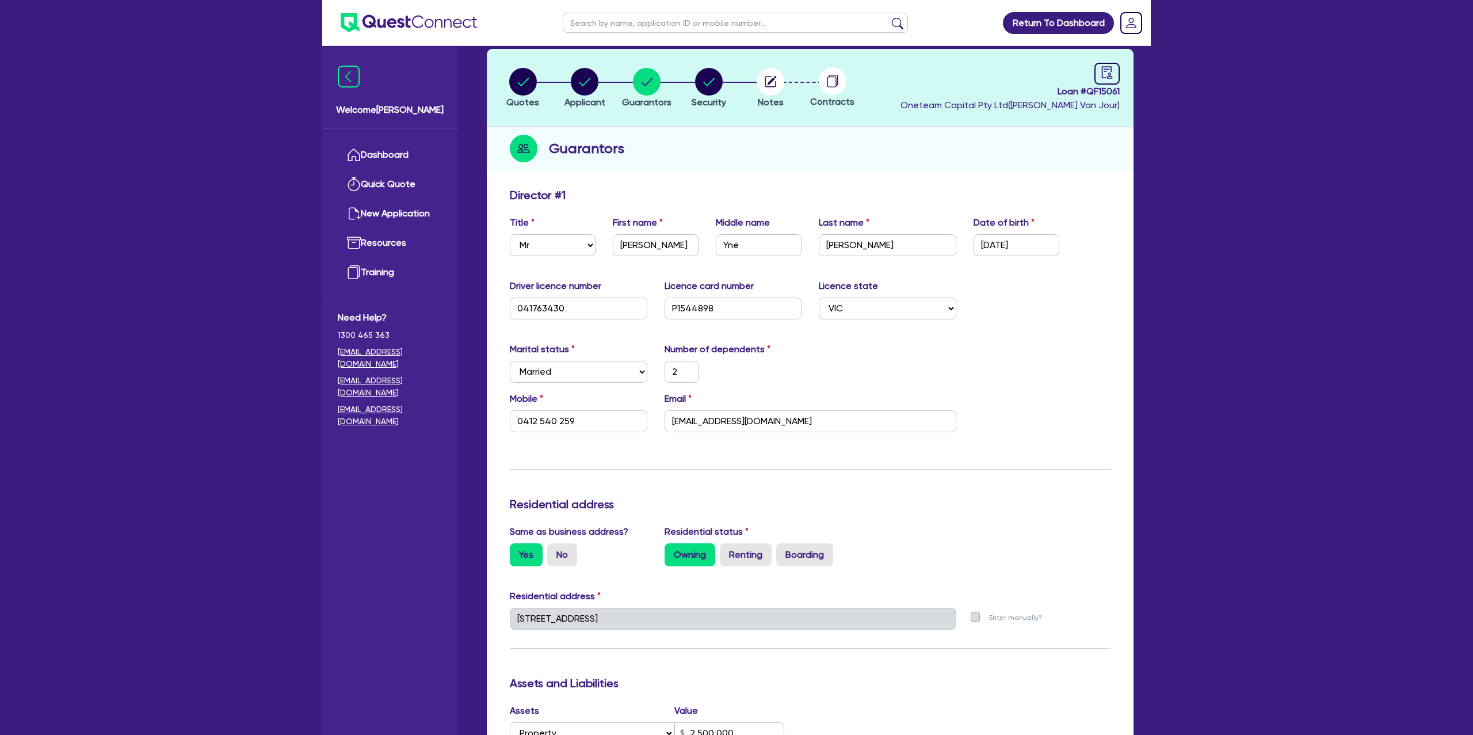
scroll to position [0, 0]
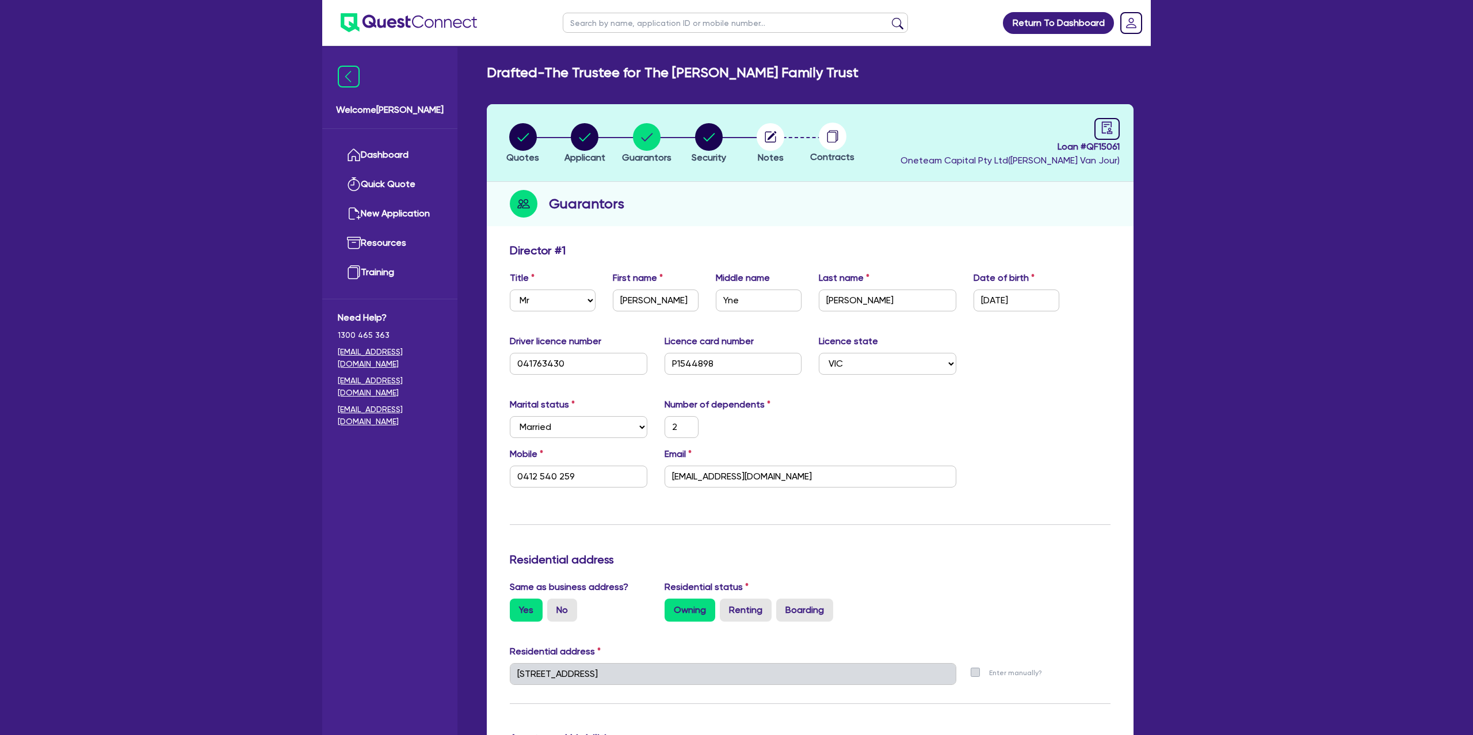
drag, startPoint x: 635, startPoint y: 12, endPoint x: 620, endPoint y: 30, distance: 23.7
click at [633, 9] on ul at bounding box center [735, 22] width 368 height 45
type input "LUCAS"
click button "submit" at bounding box center [897, 25] width 18 height 16
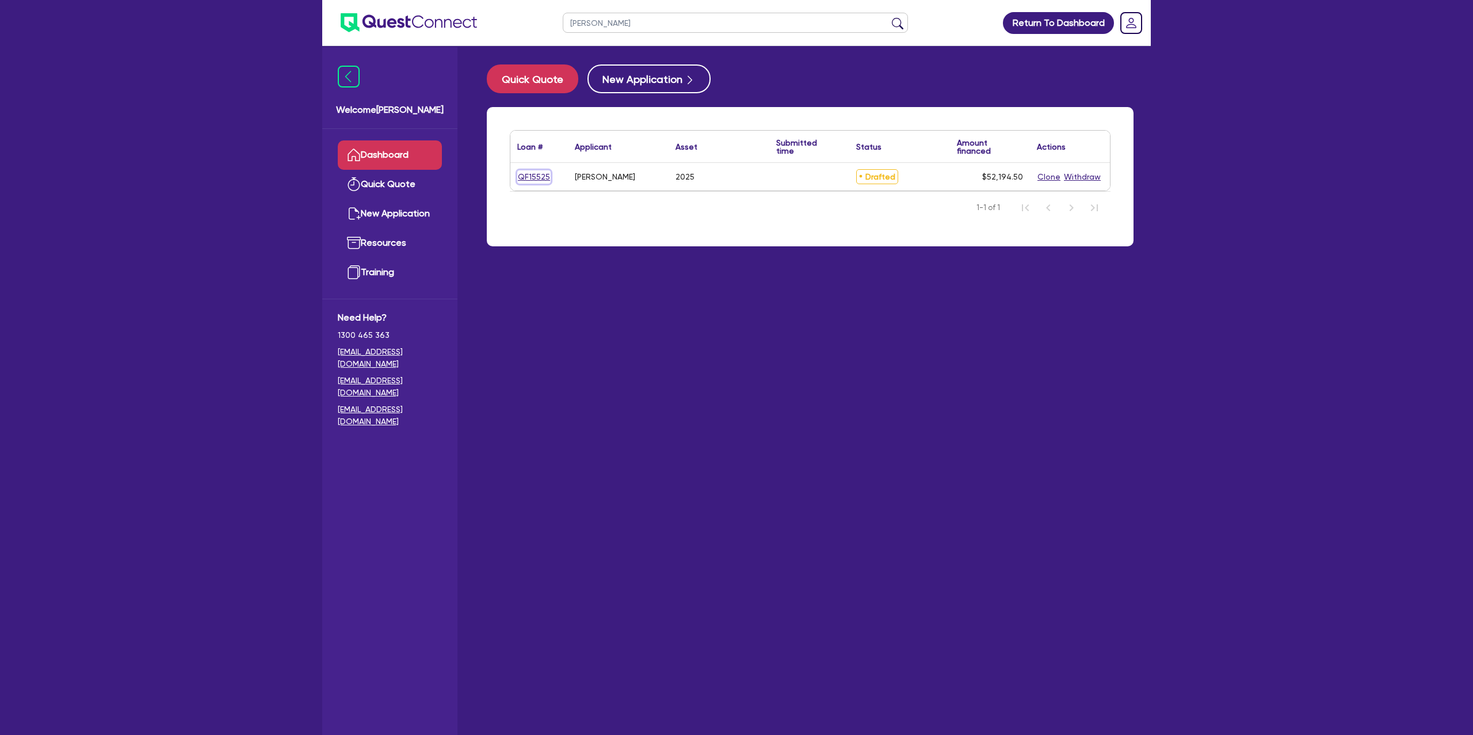
click at [534, 178] on link "QF15525" at bounding box center [533, 176] width 33 height 13
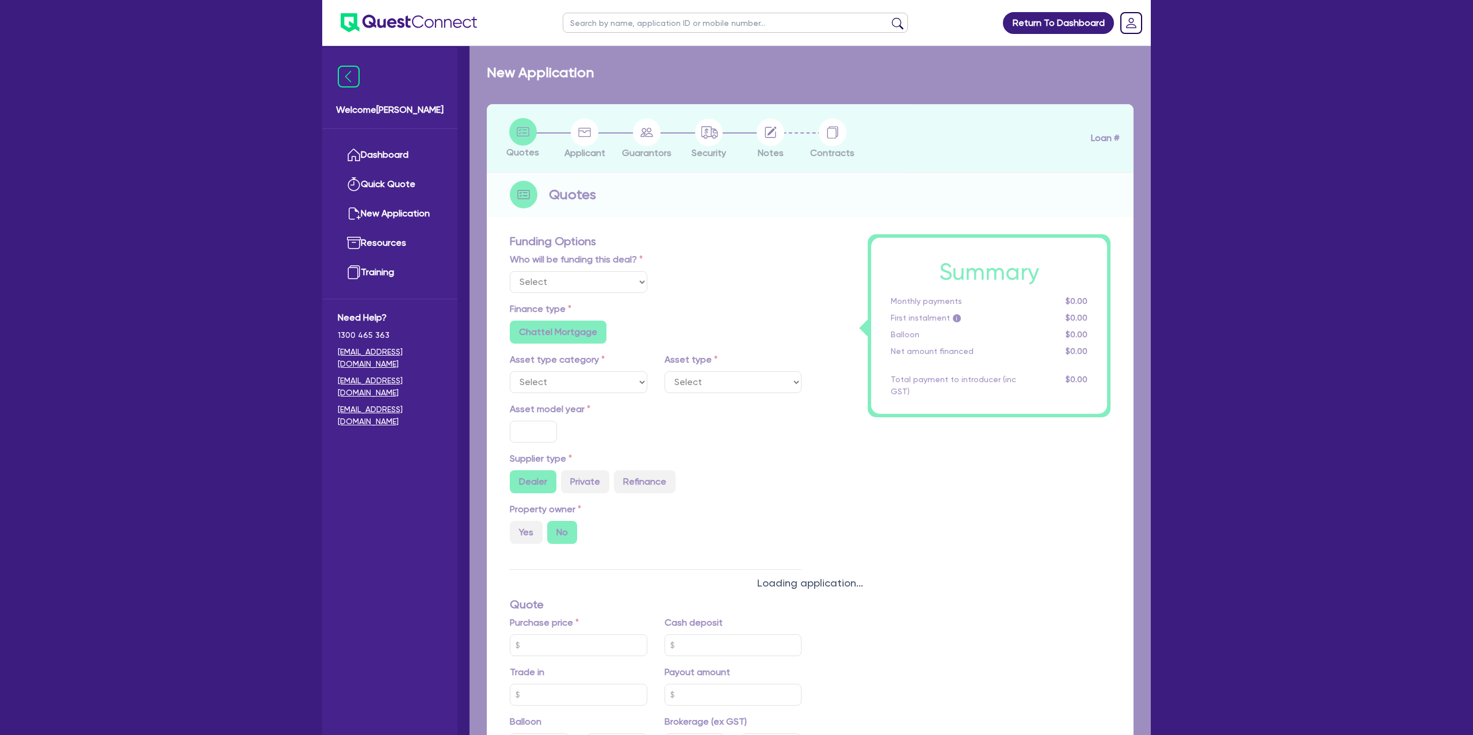
select select "Other"
select select "CARS_AND_LIGHT_TRUCKS"
type input "2025"
radio input "true"
type input "75,000"
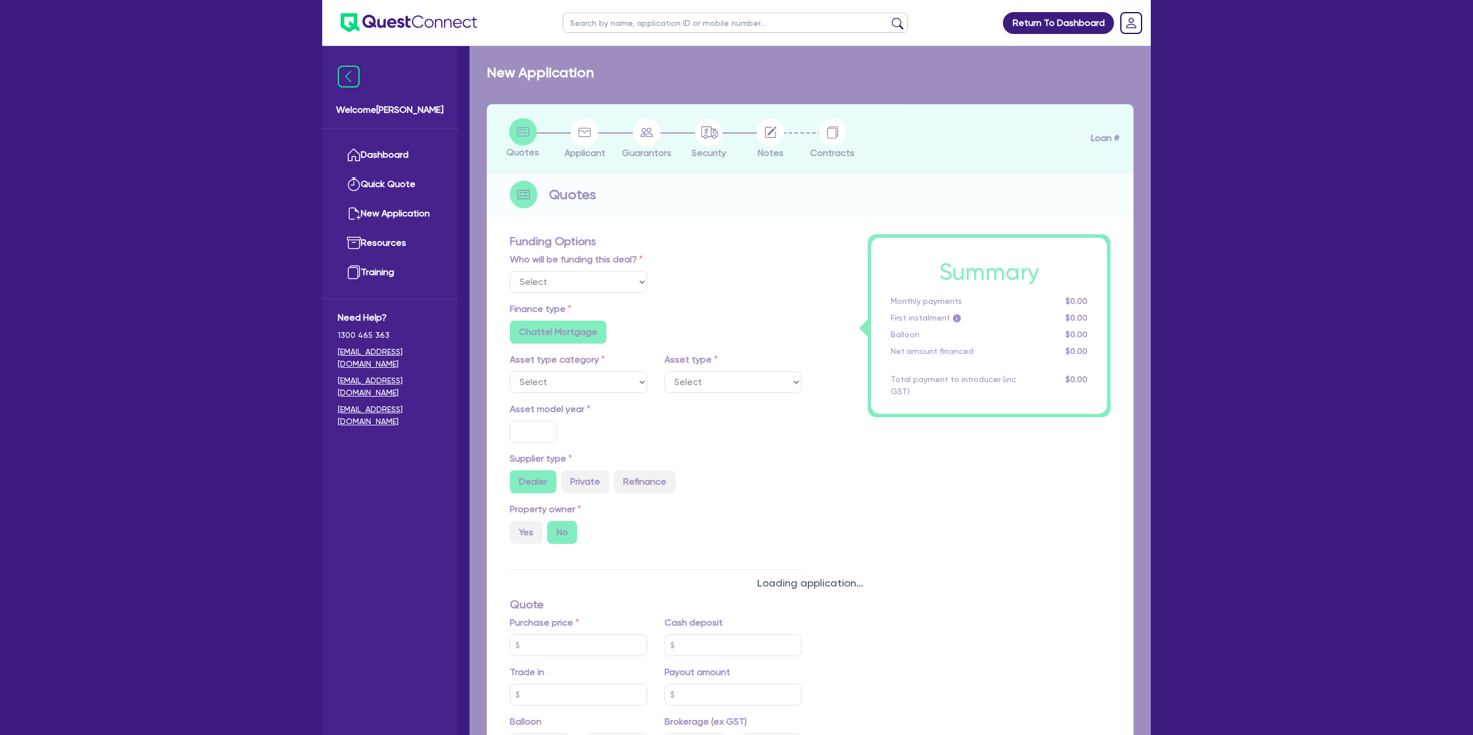
type input "25,000"
type input "15.99"
type input "1,400"
radio input "true"
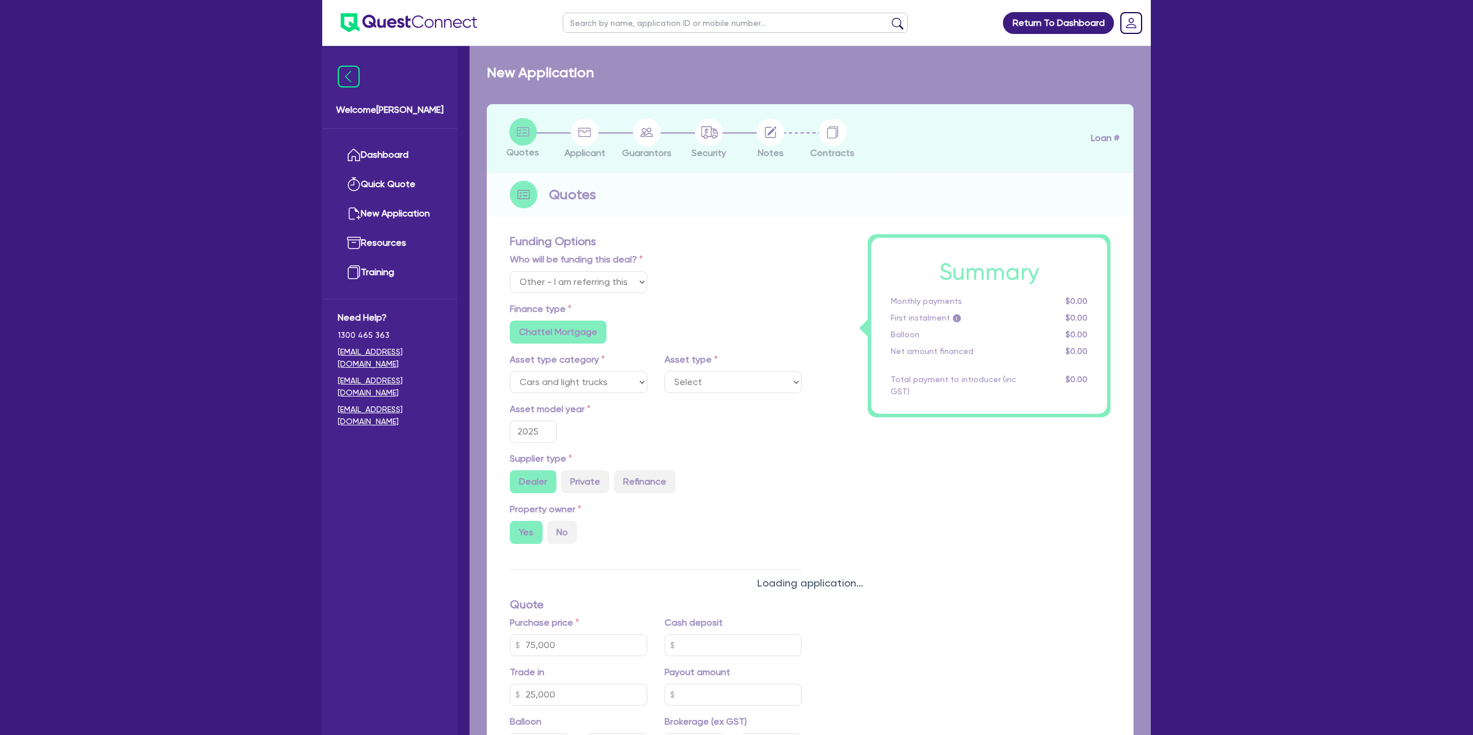
select select "PASSENGER_VEHICLES"
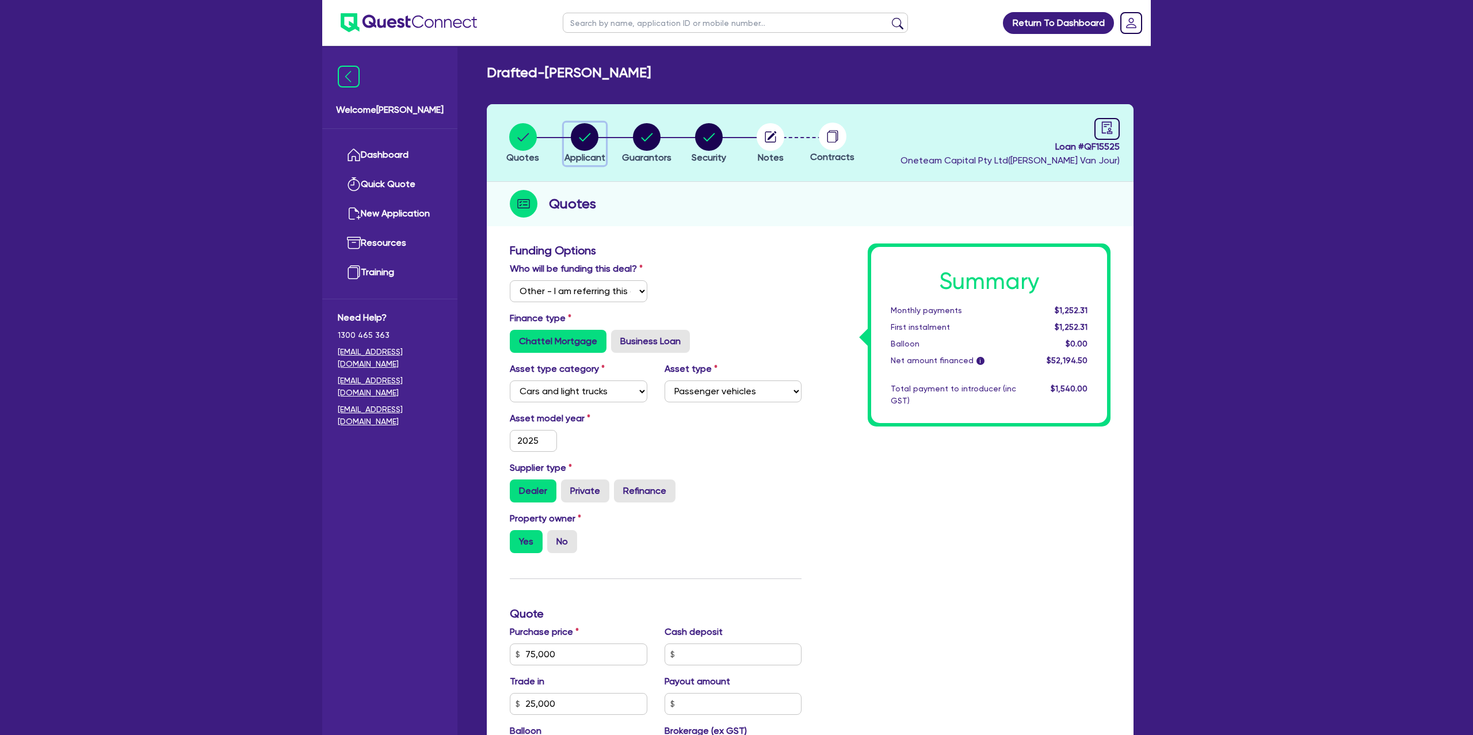
click at [590, 131] on circle "button" at bounding box center [585, 137] width 28 height 28
select select "SOLE_TRADER"
select select "BUILDING_CONSTRUCTION"
select select "BUSINESSES_CONSTRUCTION_SERVICES"
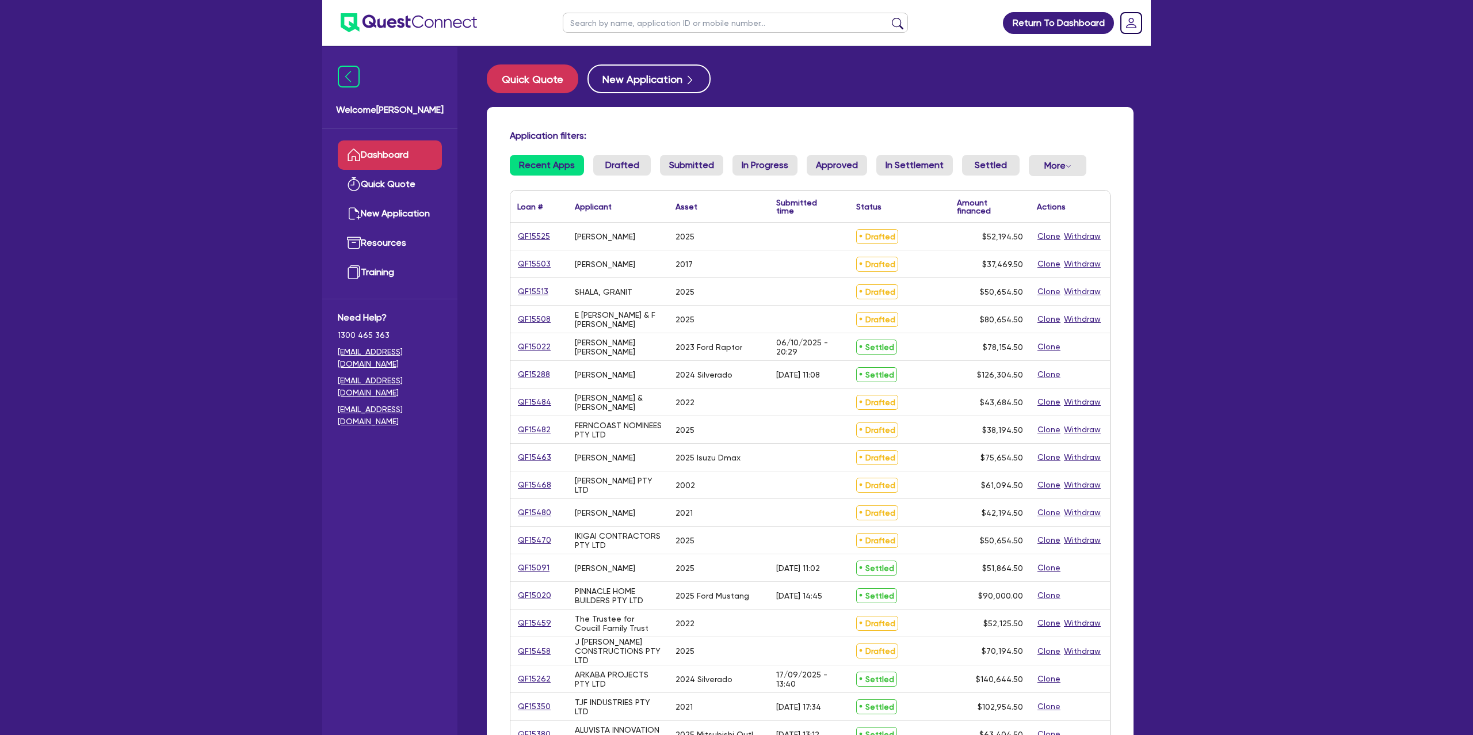
click at [696, 29] on input "text" at bounding box center [735, 23] width 345 height 20
type input "alicia"
click at [888, 17] on button "submit" at bounding box center [897, 25] width 18 height 16
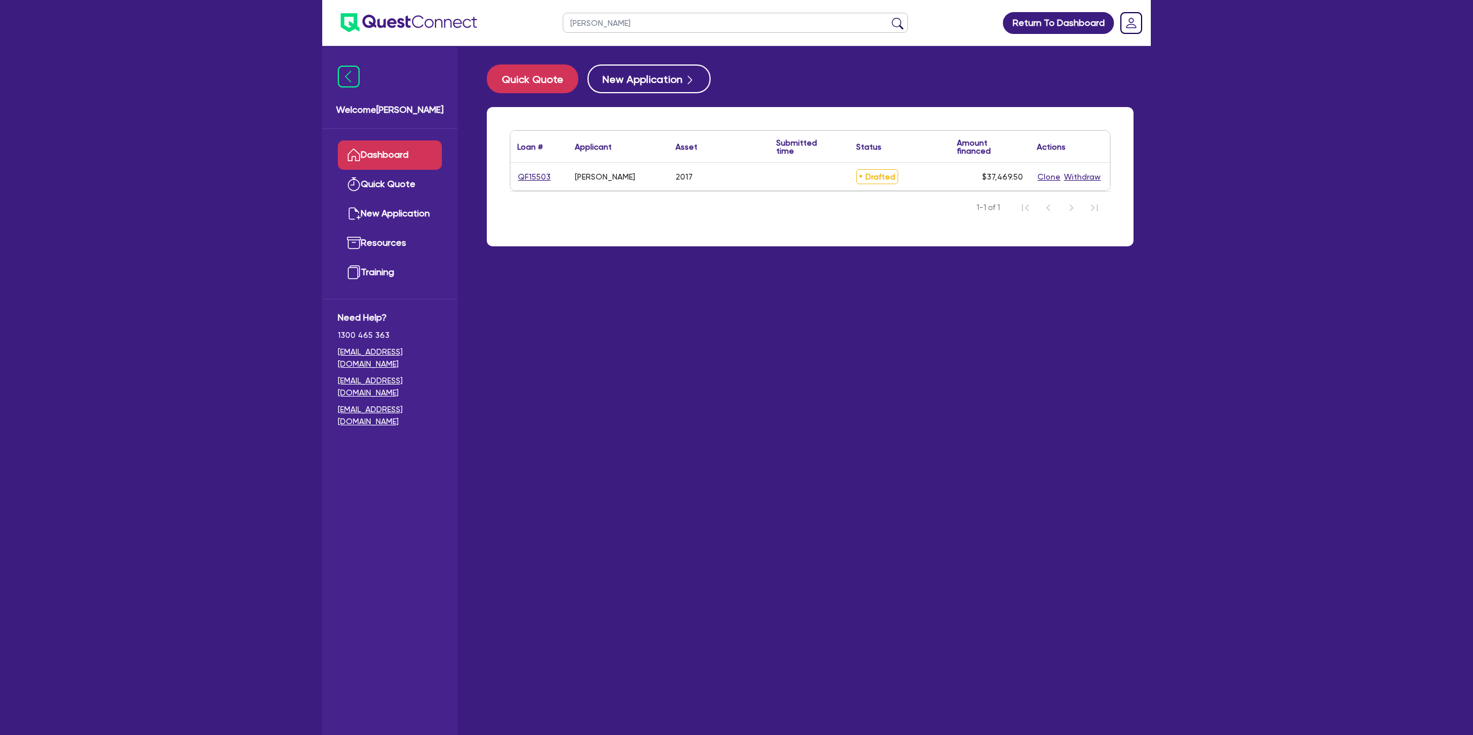
drag, startPoint x: 552, startPoint y: 185, endPoint x: 541, endPoint y: 182, distance: 11.9
click at [543, 183] on div "QF15503" at bounding box center [539, 177] width 58 height 28
click at [540, 179] on link "QF15503" at bounding box center [534, 176] width 34 height 13
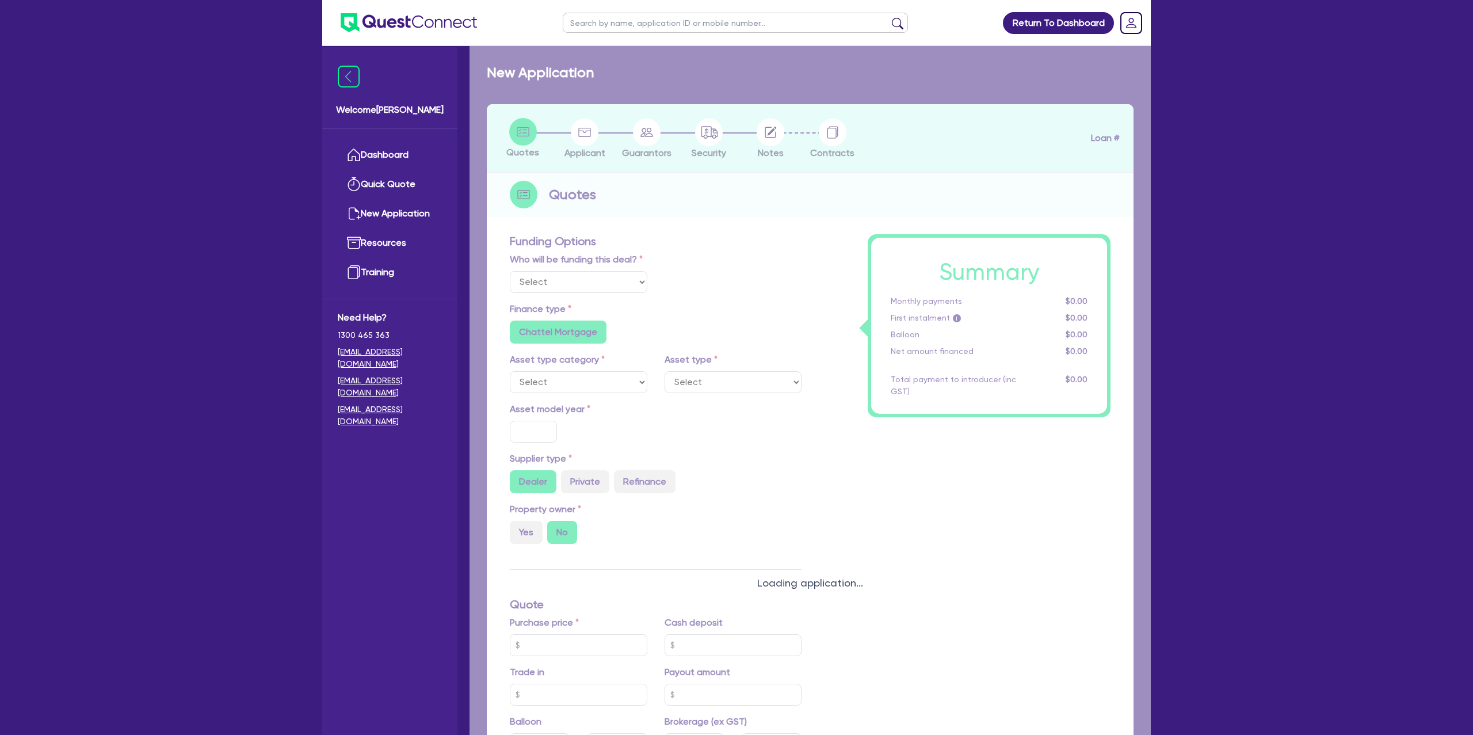
select select "Other"
select select "CARS_AND_LIGHT_TRUCKS"
type input "2017"
radio input "false"
radio input "true"
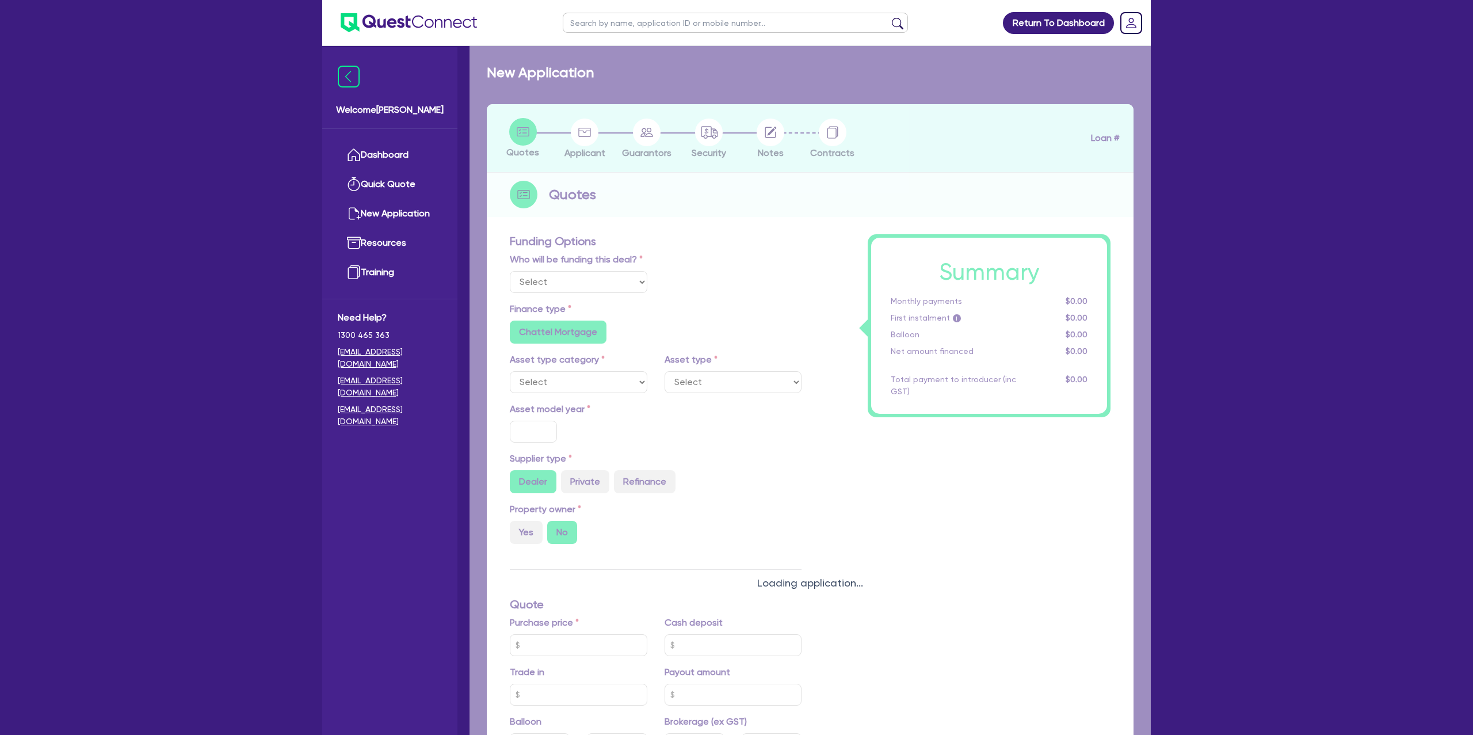
type input "35,000"
radio input "true"
radio input "false"
type input "13.99"
radio input "false"
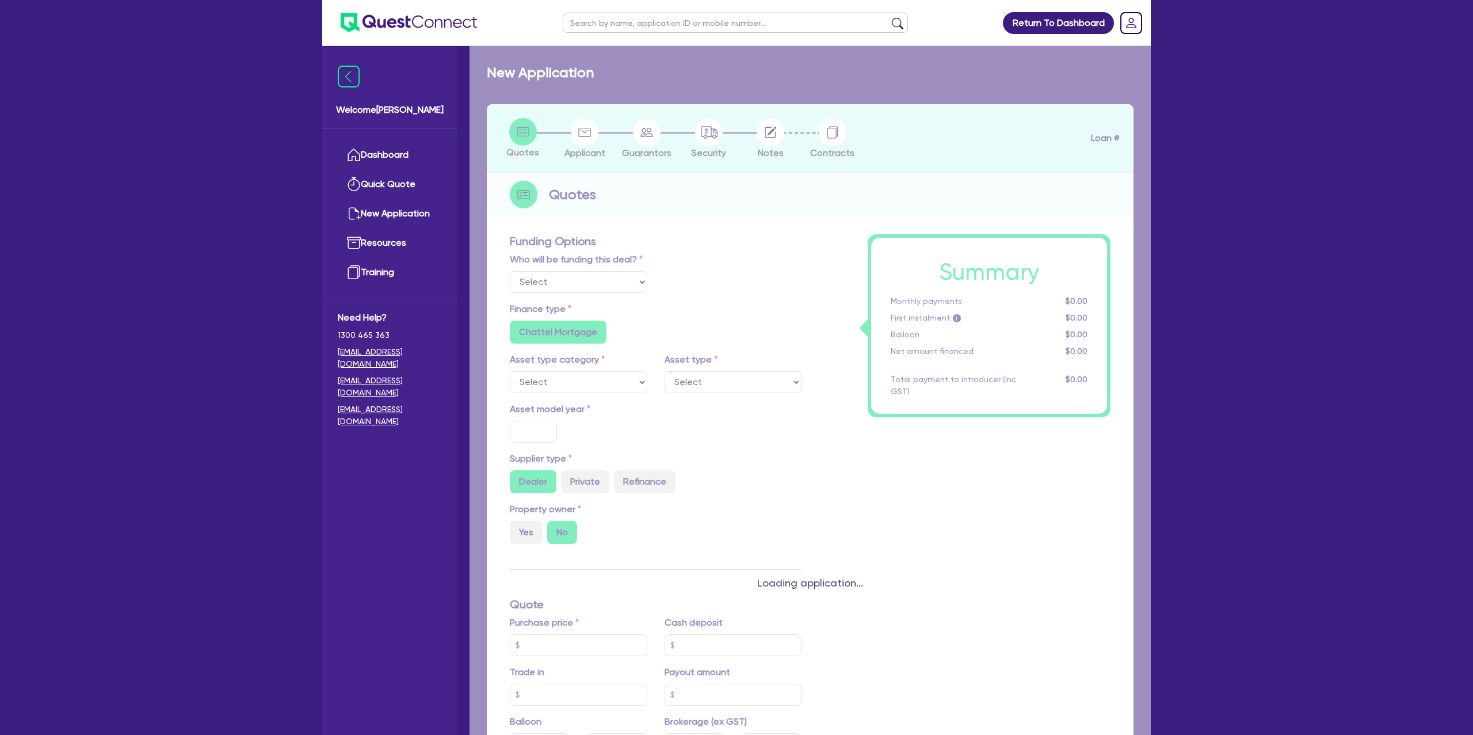
type input "1,650"
radio input "true"
select select "PASSENGER_VEHICLES"
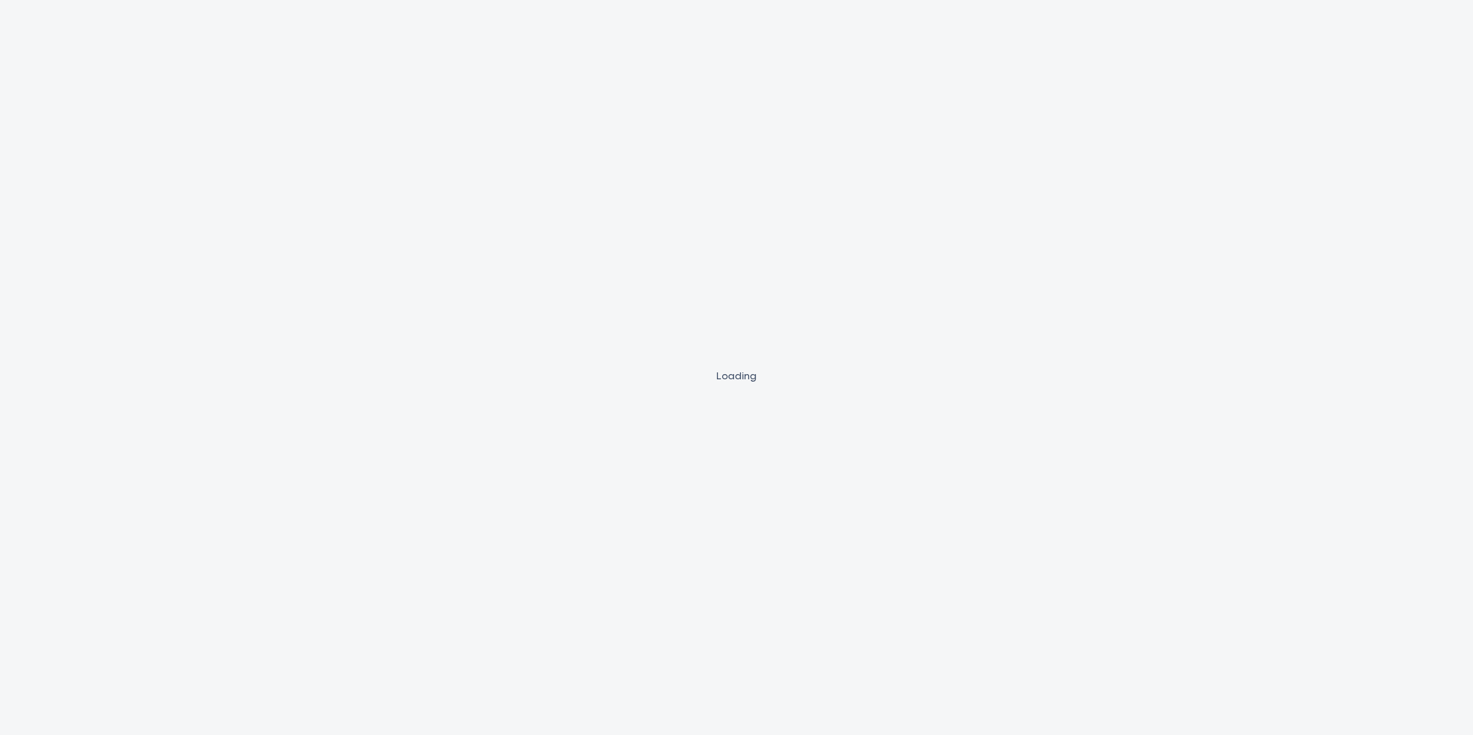
select select "Other"
select select "CARS_AND_LIGHT_TRUCKS"
select select "PASSENGER_VEHICLES"
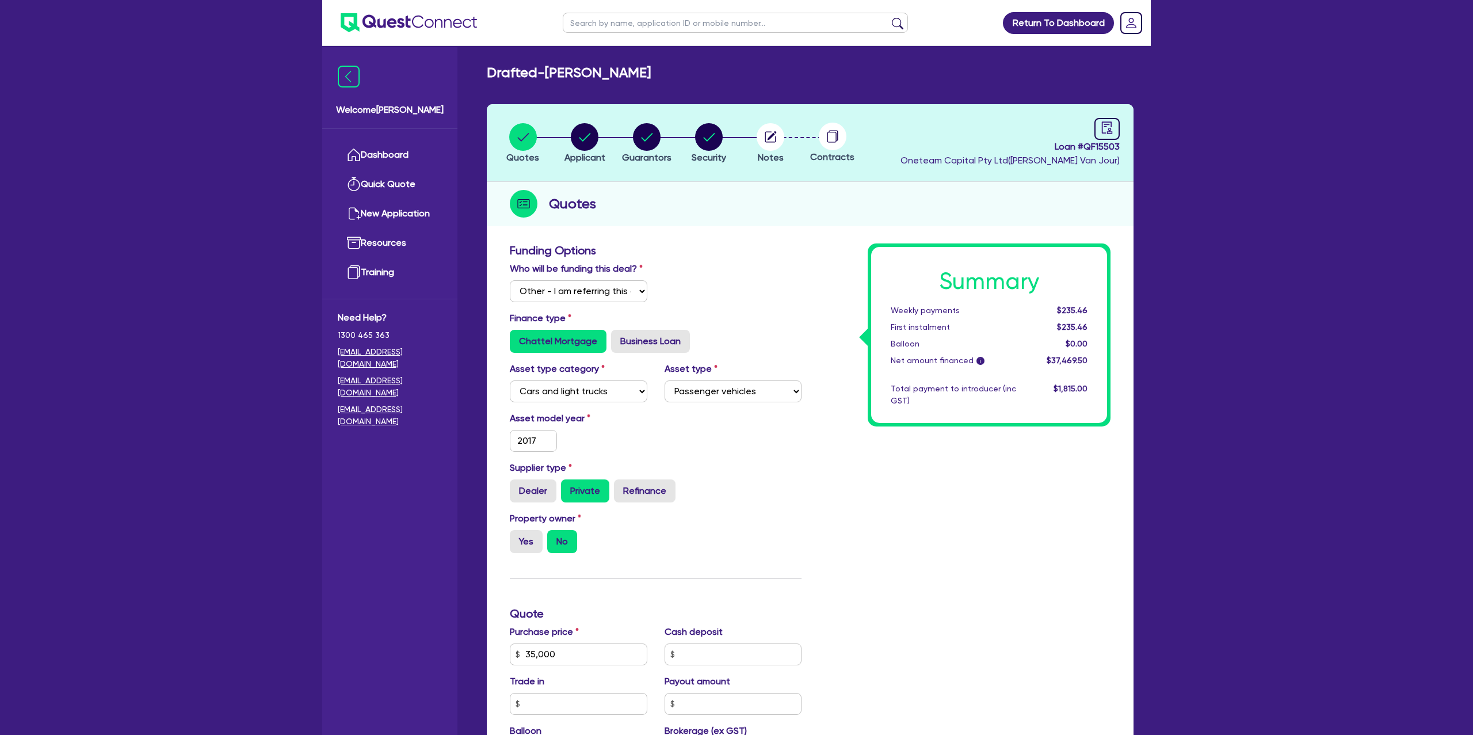
select select "Other"
select select "CARS_AND_LIGHT_TRUCKS"
select select "PASSENGER_VEHICLES"
